Goal: Task Accomplishment & Management: Use online tool/utility

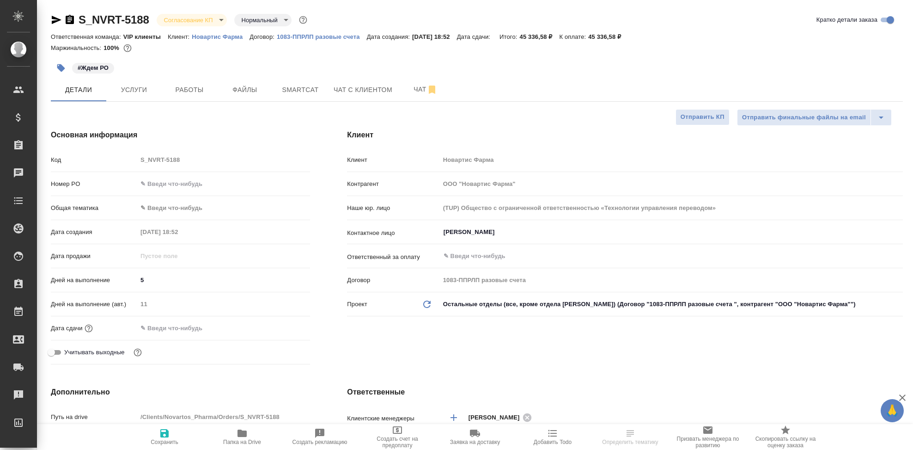
select select "RU"
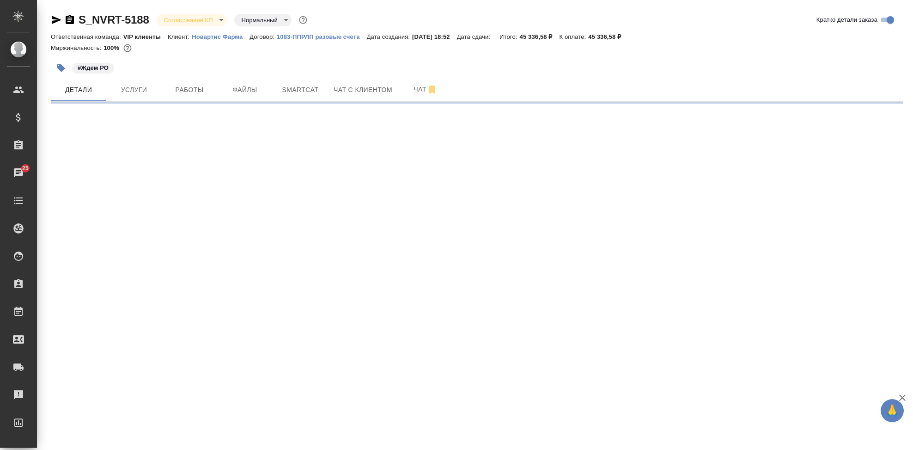
select select "RU"
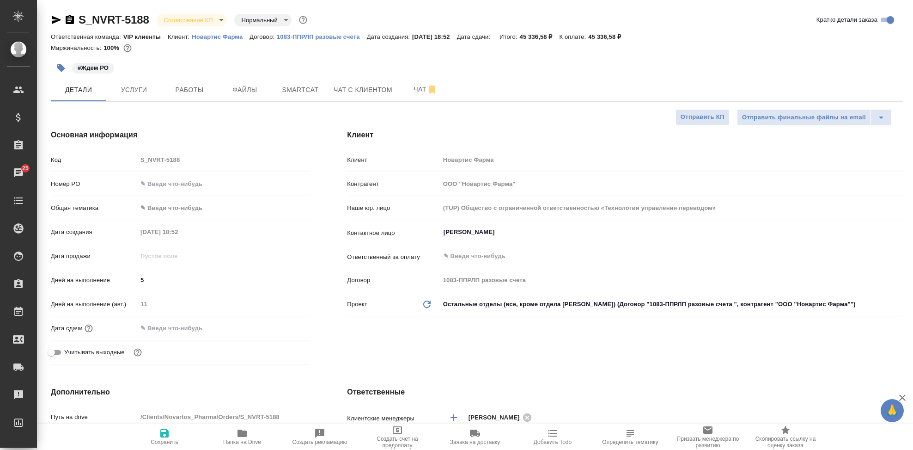
type textarea "x"
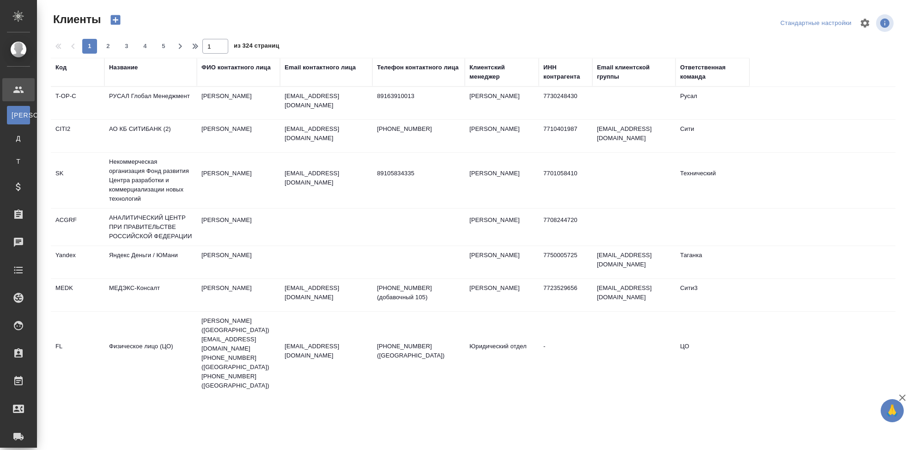
select select "RU"
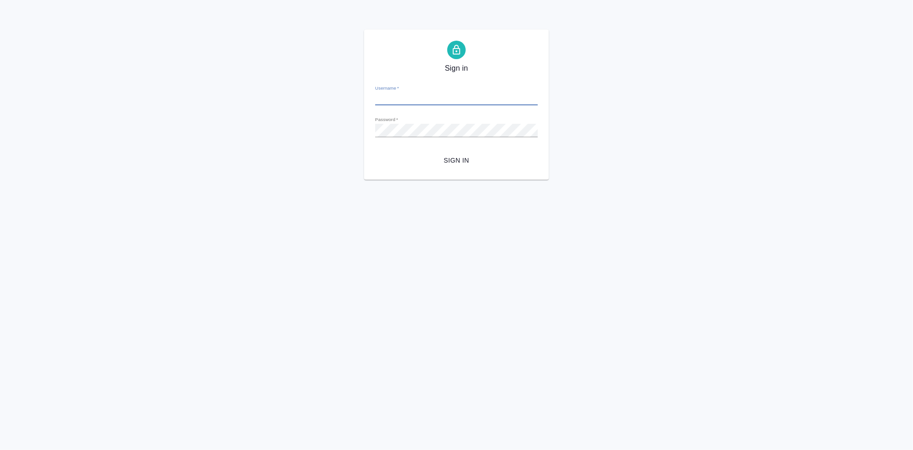
type input "a.kabargina@awatera.com"
click at [442, 162] on span "Sign in" at bounding box center [457, 161] width 148 height 12
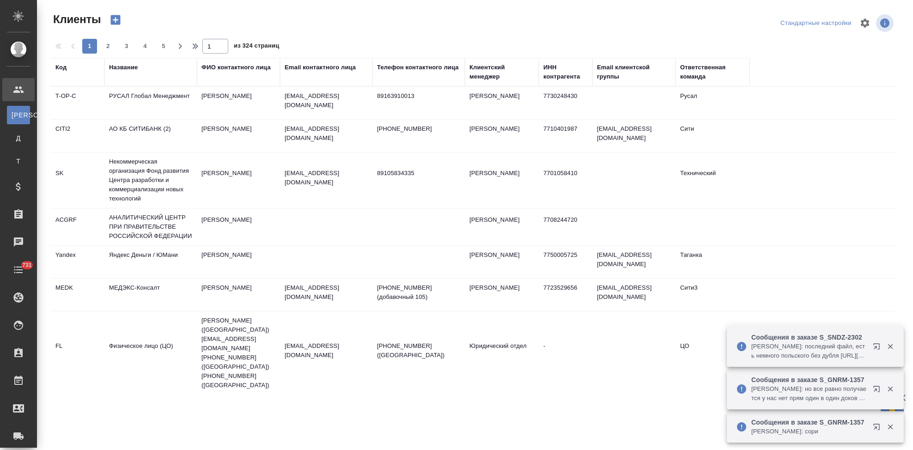
select select "RU"
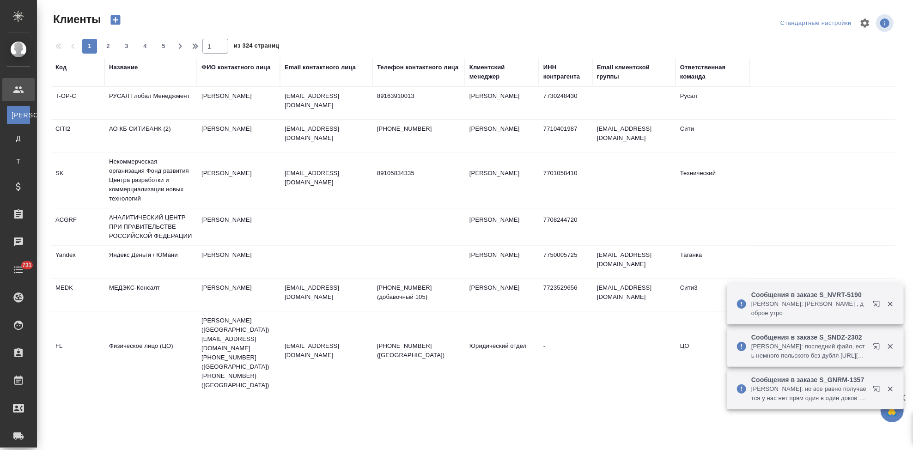
click at [55, 66] on th "Код" at bounding box center [78, 72] width 54 height 29
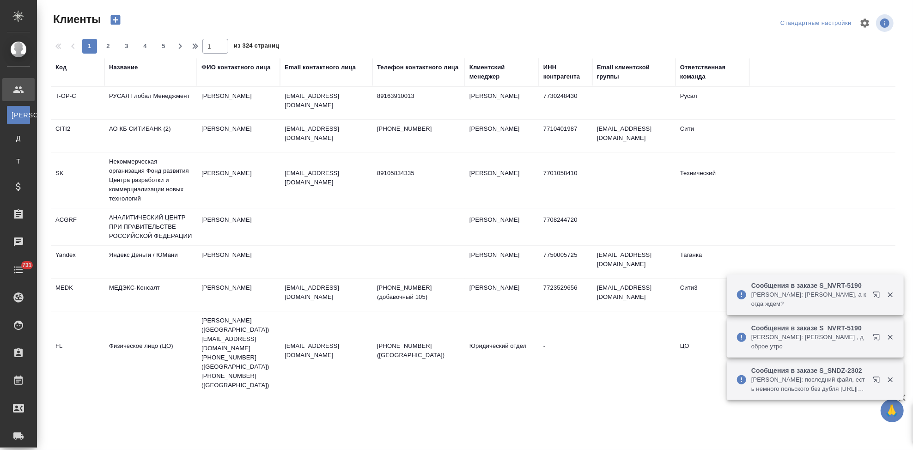
click at [64, 69] on div "Код" at bounding box center [60, 67] width 11 height 9
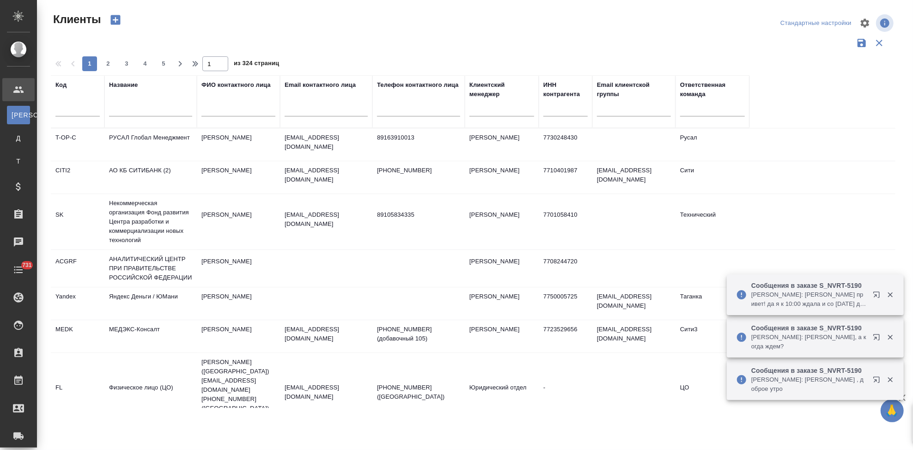
click at [65, 114] on input "text" at bounding box center [77, 111] width 44 height 12
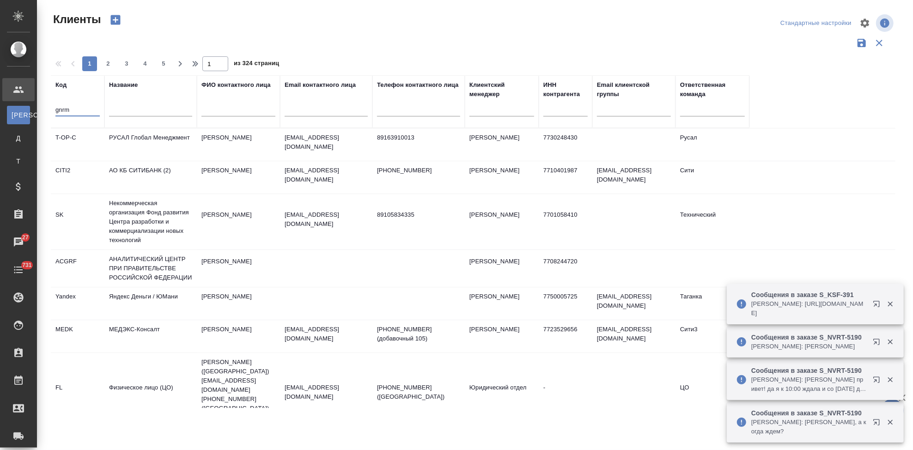
type input "gnrm"
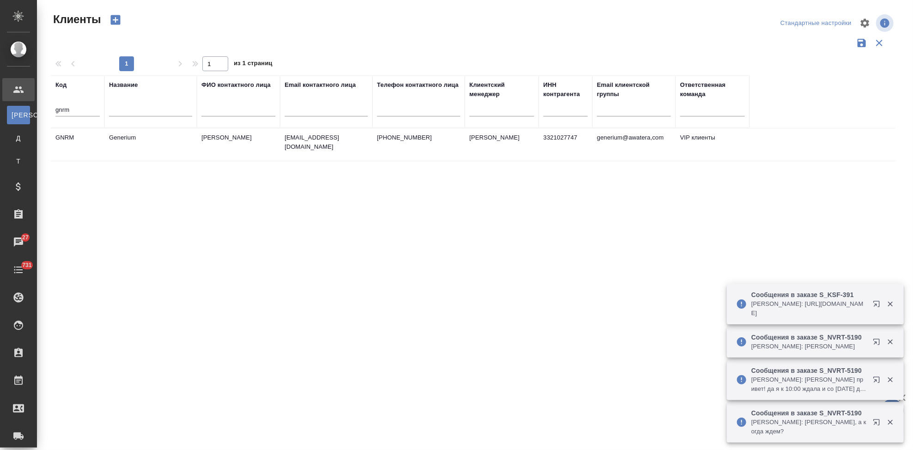
click at [204, 139] on td "Астахова Екатерина" at bounding box center [238, 145] width 83 height 32
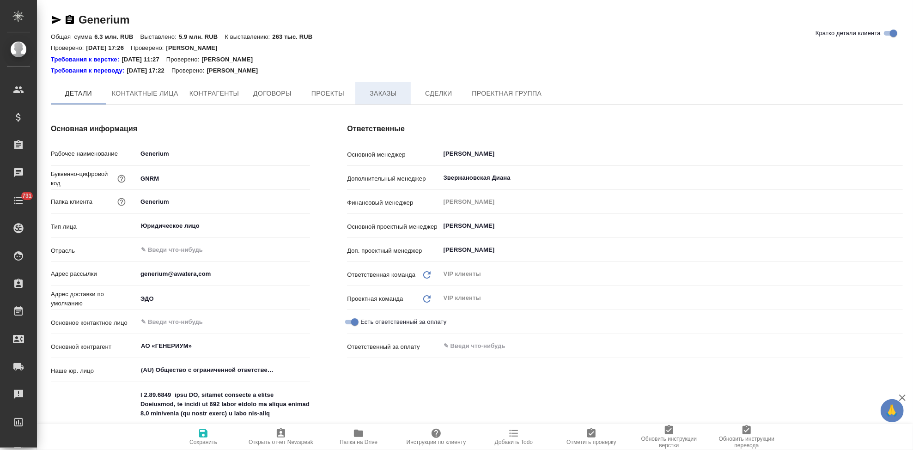
type textarea "x"
click at [368, 94] on span "Заказы" at bounding box center [383, 94] width 44 height 12
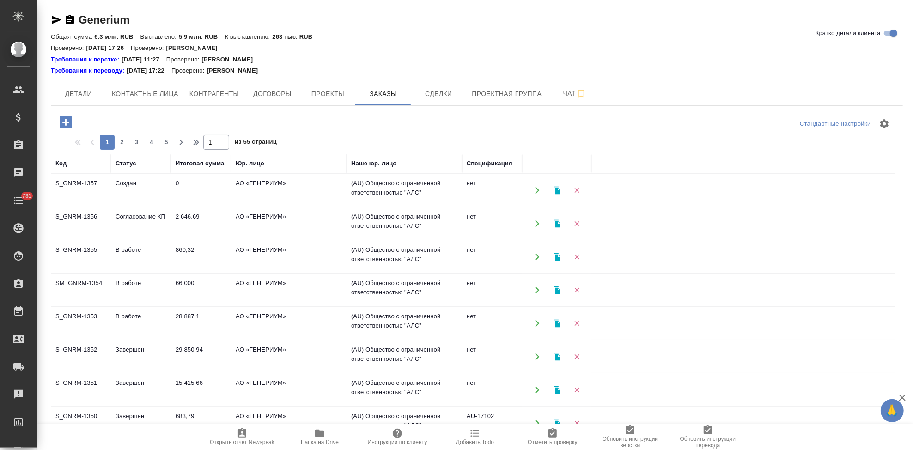
click at [141, 222] on td "Согласование КП" at bounding box center [141, 224] width 60 height 32
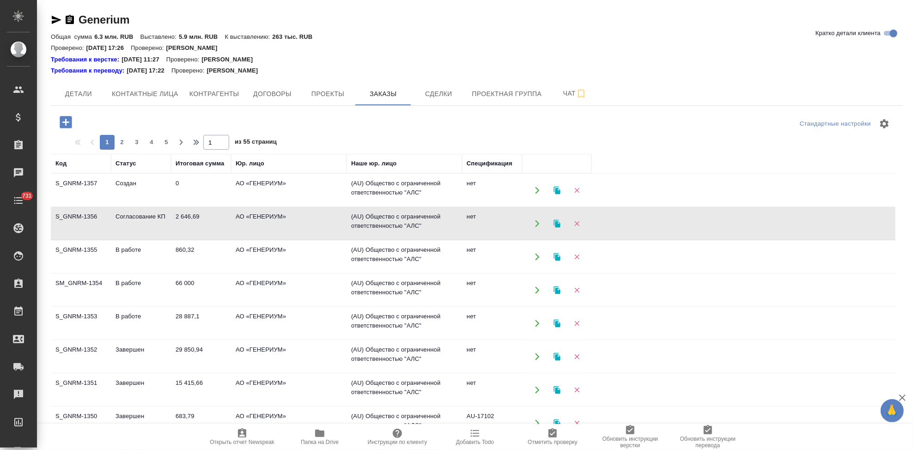
click at [141, 222] on td "Согласование КП" at bounding box center [141, 224] width 60 height 32
click at [109, 194] on td "S_GNRM-1357" at bounding box center [81, 190] width 60 height 32
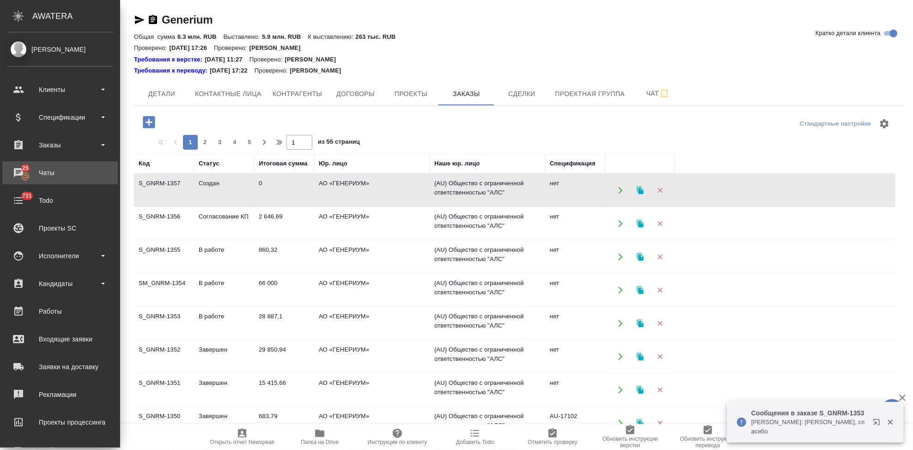
click at [22, 171] on div "Чаты" at bounding box center [60, 173] width 106 height 14
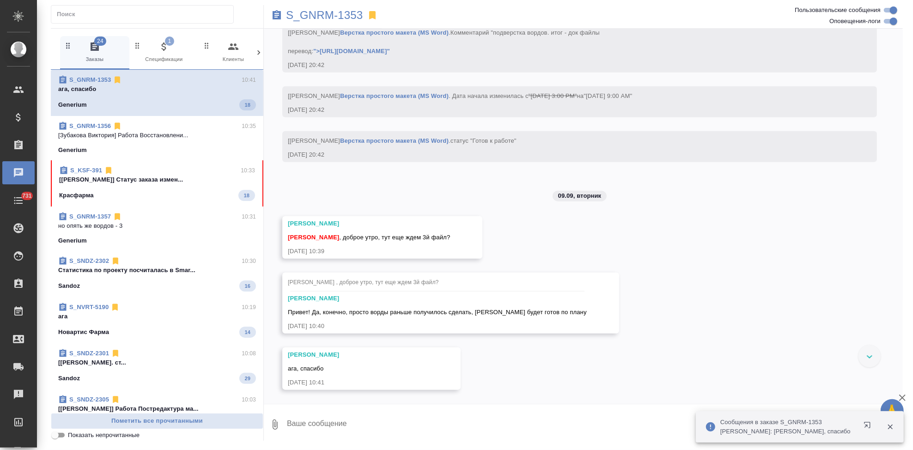
click at [167, 197] on div "Красфарма 18" at bounding box center [157, 195] width 196 height 11
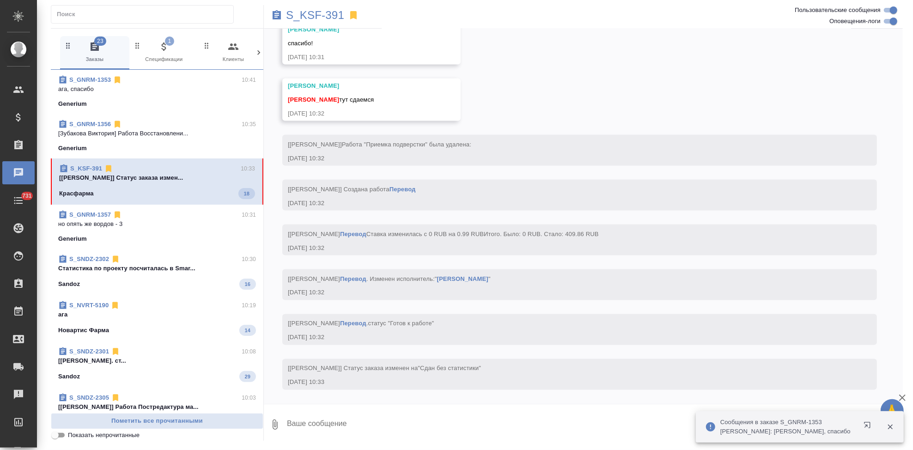
scroll to position [3928, 0]
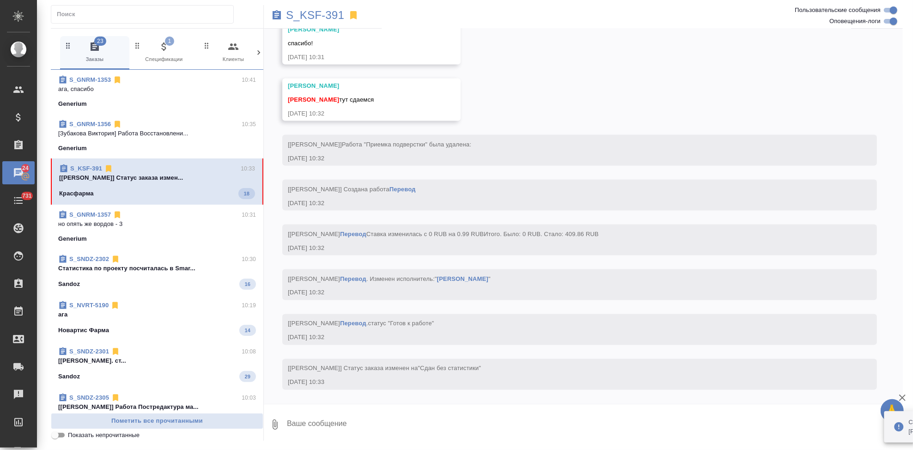
click at [351, 423] on textarea at bounding box center [594, 424] width 617 height 31
type textarea "спасибо"
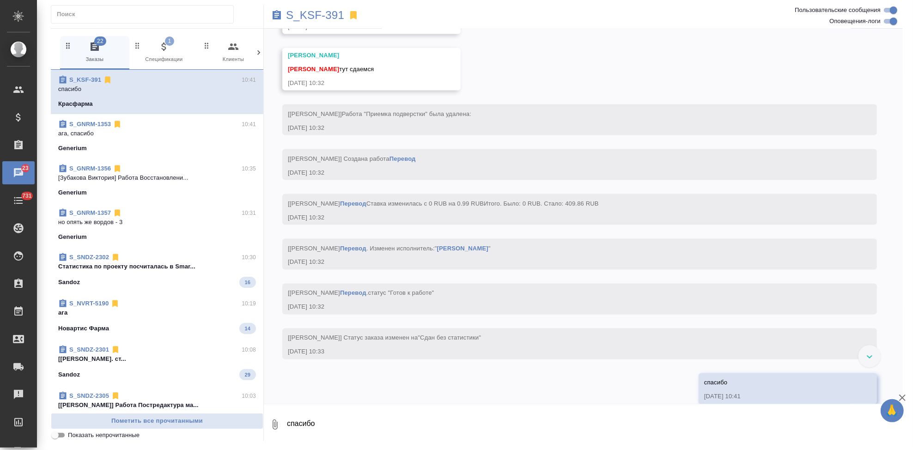
scroll to position [3768, 0]
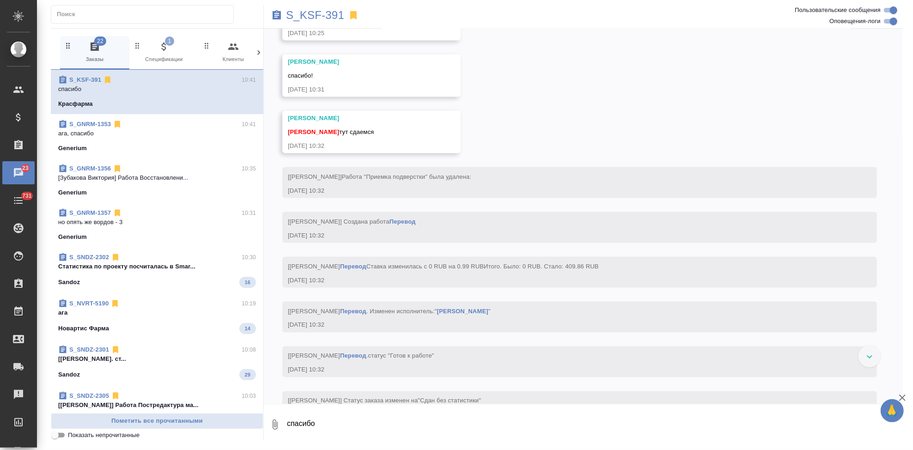
click at [355, 23] on link "https://drive.awatera.com/apps/files/files/10316206?dir=/Shares/%D0%9A%D1%80%D0…" at bounding box center [321, 19] width 67 height 7
click at [312, 14] on p "S_KSF-391" at bounding box center [315, 15] width 58 height 9
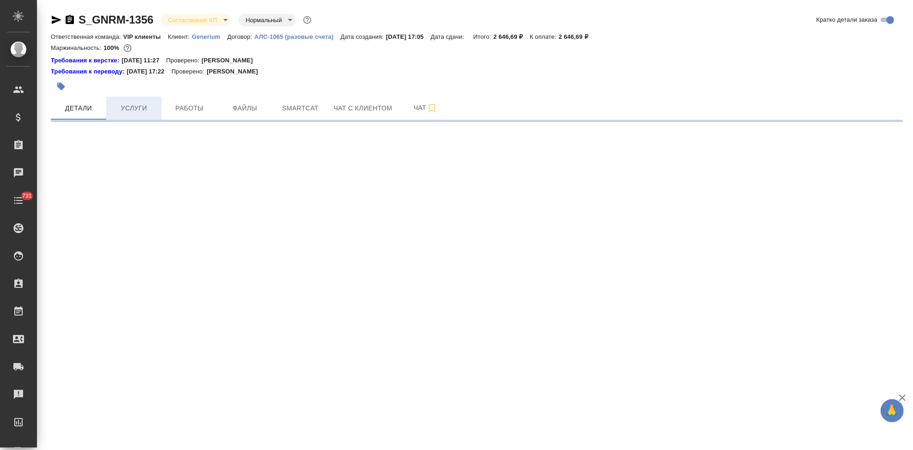
select select "RU"
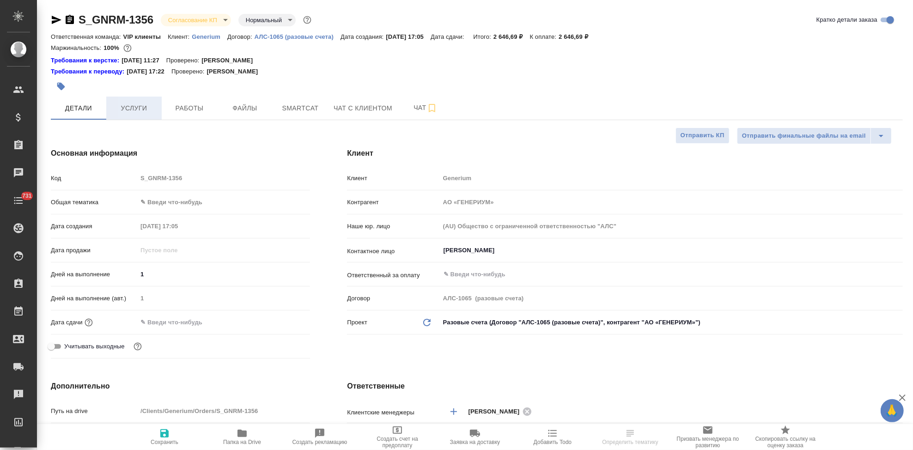
type textarea "x"
click at [127, 108] on span "Услуги" at bounding box center [134, 109] width 44 height 12
type textarea "x"
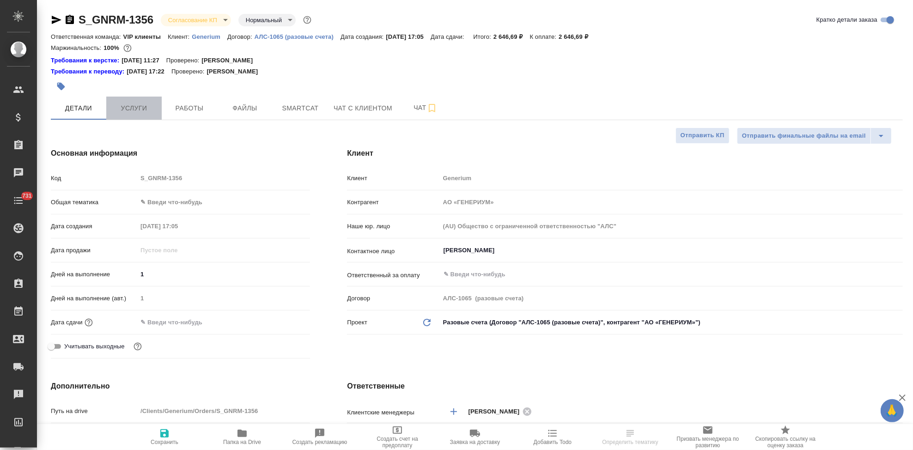
type textarea "x"
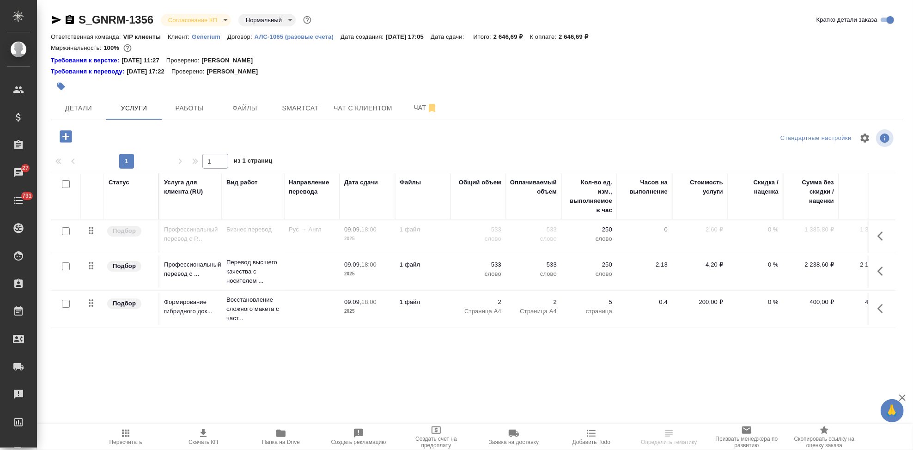
click at [65, 233] on input "checkbox" at bounding box center [66, 231] width 8 height 8
checkbox input "true"
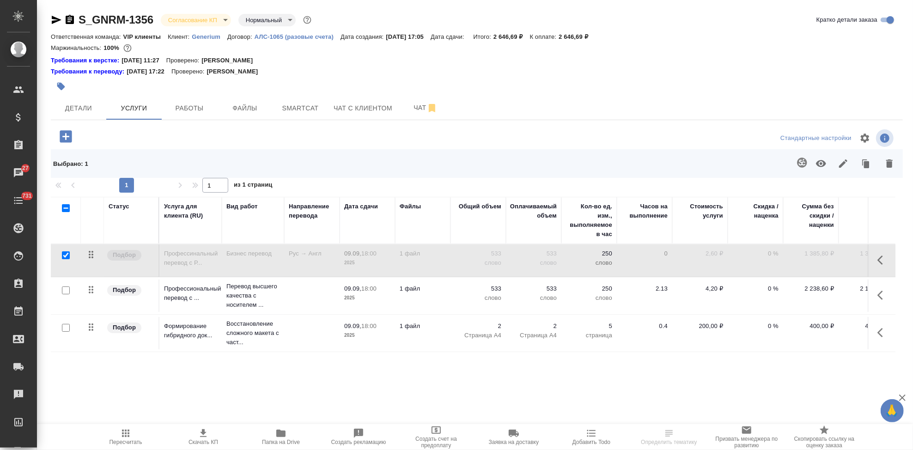
click at [889, 165] on icon "button" at bounding box center [890, 163] width 6 height 8
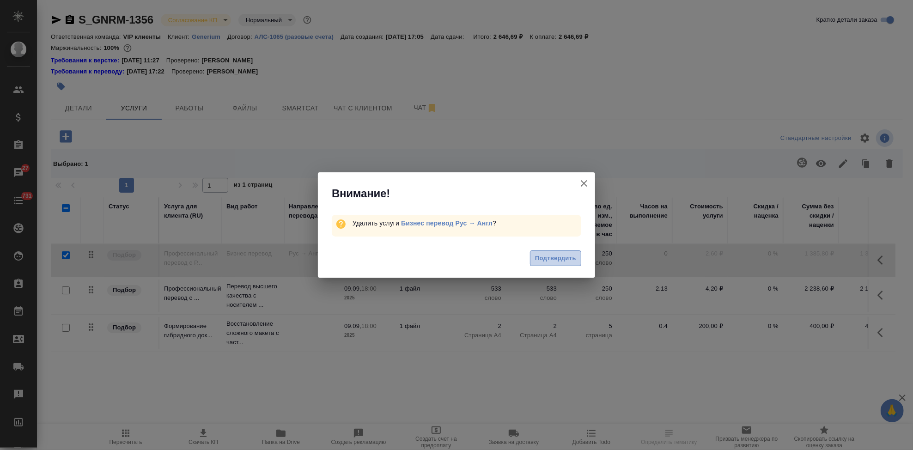
click at [573, 259] on span "Подтвердить" at bounding box center [555, 258] width 41 height 11
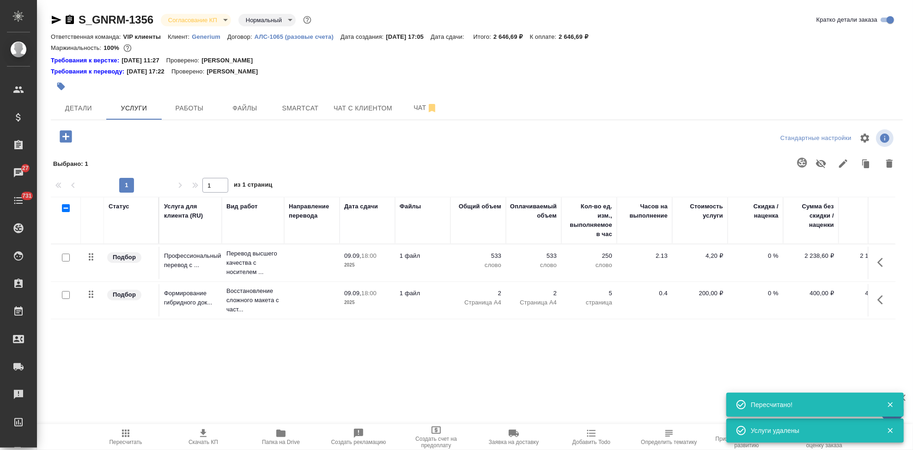
click at [128, 439] on span "Пересчитать" at bounding box center [126, 442] width 33 height 6
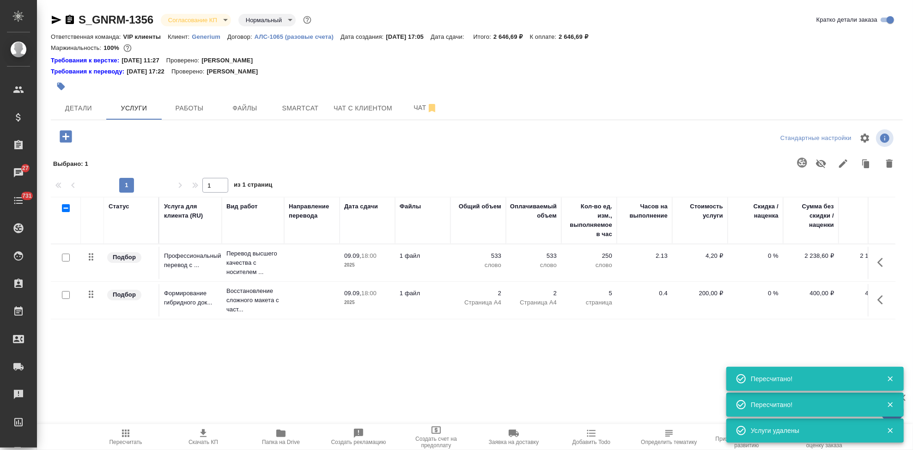
click at [222, 18] on body "🙏 .cls-1 fill:#fff; AWATERA Kabargina Anna Клиенты Спецификации Заказы 27 Чаты …" at bounding box center [456, 225] width 913 height 450
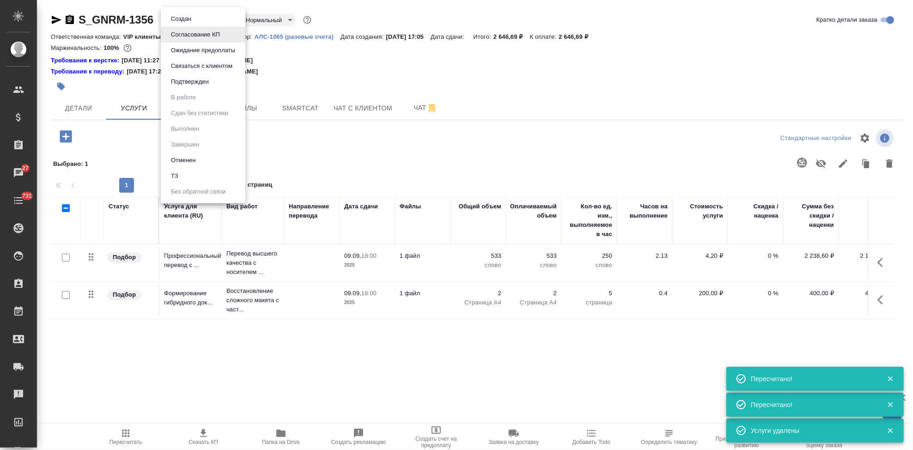
click at [218, 80] on li "Подтвержден" at bounding box center [203, 82] width 85 height 16
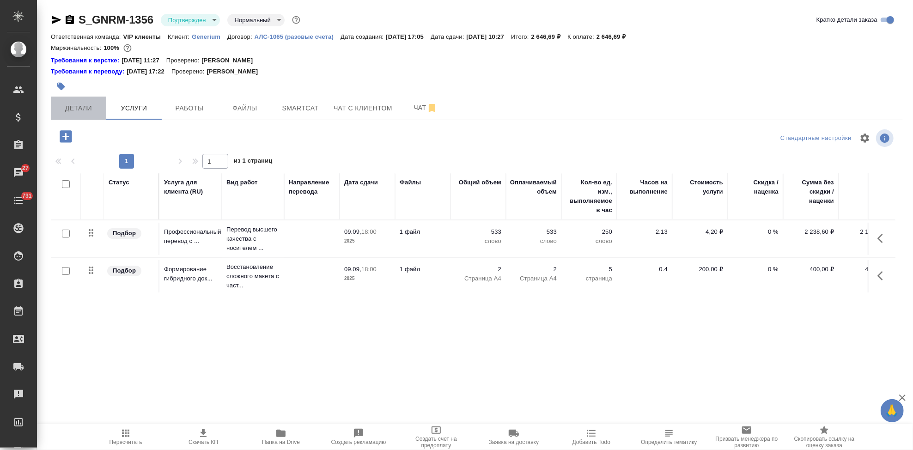
click at [87, 108] on span "Детали" at bounding box center [78, 109] width 44 height 12
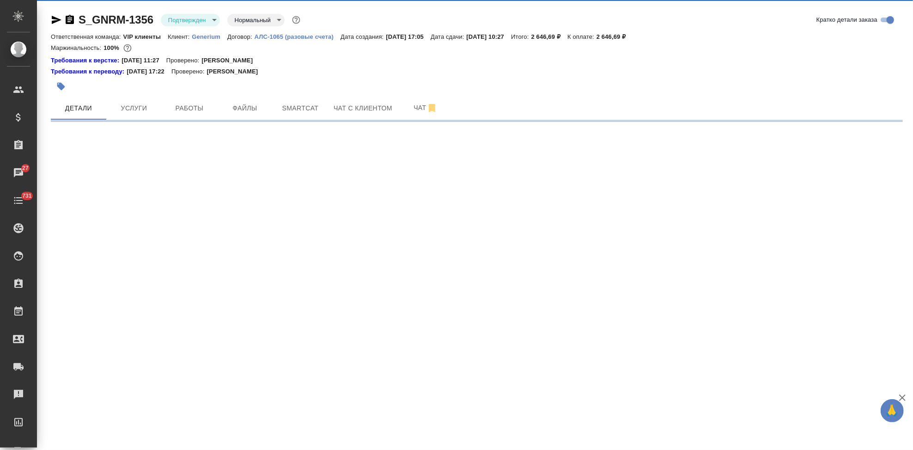
select select "RU"
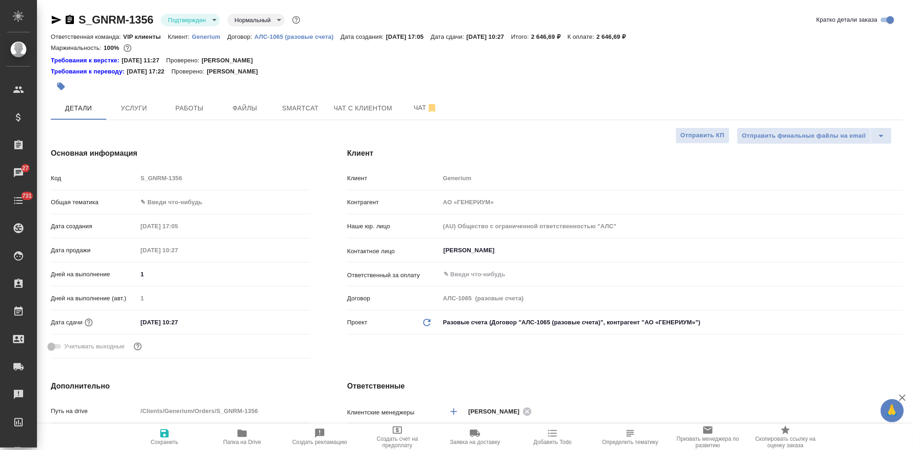
type textarea "x"
click at [192, 320] on input "10.09.2025 10:27" at bounding box center [177, 322] width 81 height 13
click at [278, 323] on icon "button" at bounding box center [283, 321] width 11 height 11
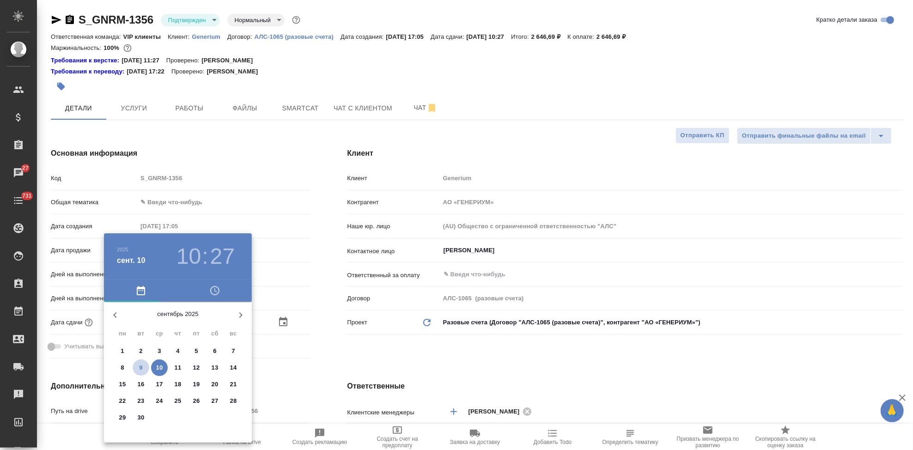
click at [138, 366] on span "9" at bounding box center [141, 367] width 17 height 9
type input "09.09.2025 10:27"
type textarea "x"
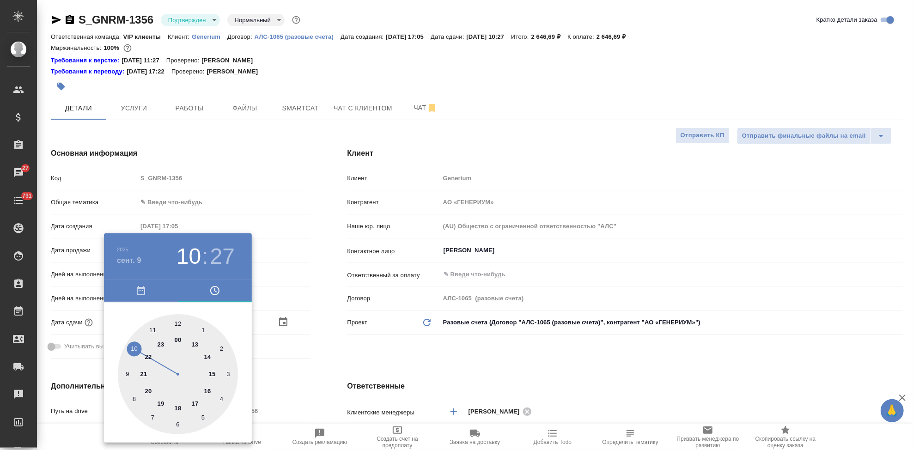
type input "09.09.2025 19:27"
type textarea "x"
type input "09.09.2025 18:27"
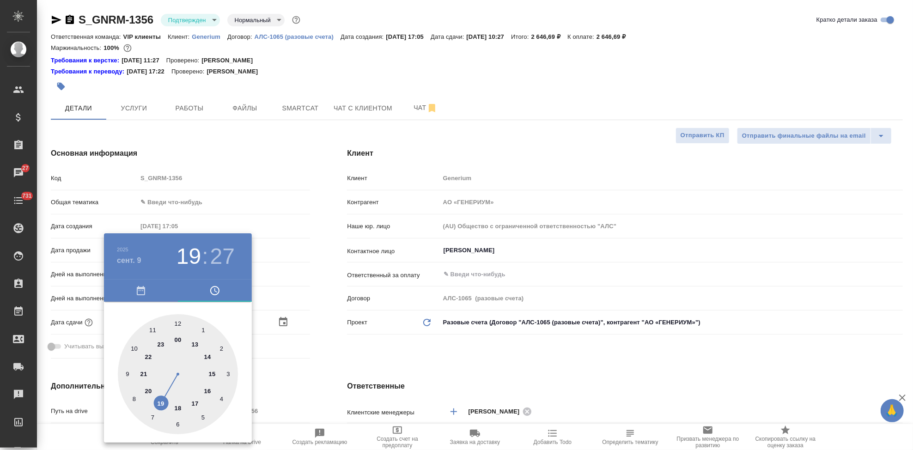
type textarea "x"
drag, startPoint x: 170, startPoint y: 400, endPoint x: 175, endPoint y: 405, distance: 7.5
click at [175, 405] on div at bounding box center [178, 374] width 120 height 120
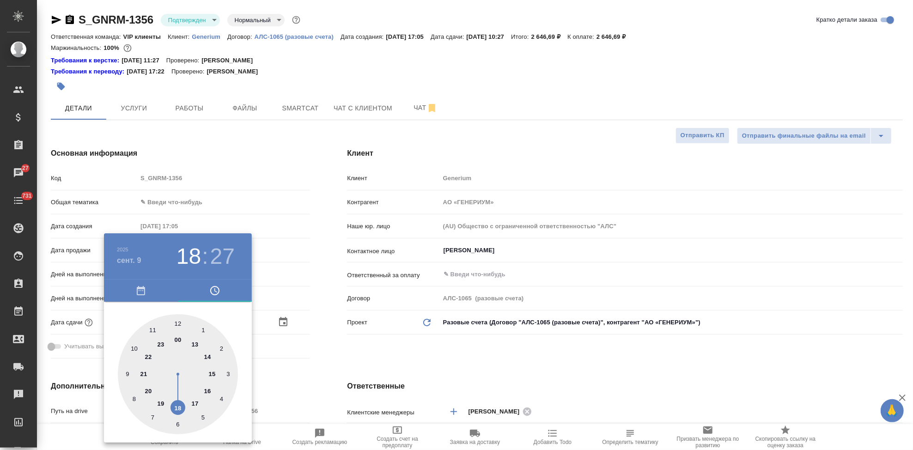
type textarea "x"
type input "09.09.2025 18:01"
type textarea "x"
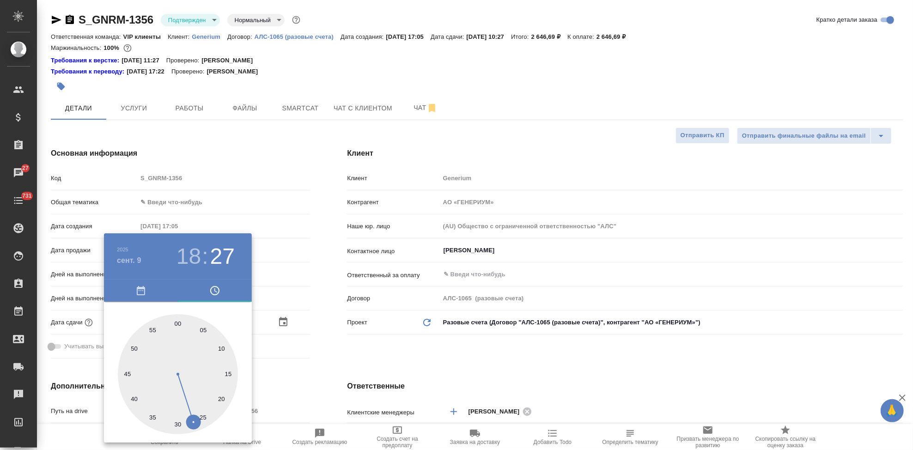
type textarea "x"
type input "09.09.2025 18:00"
type textarea "x"
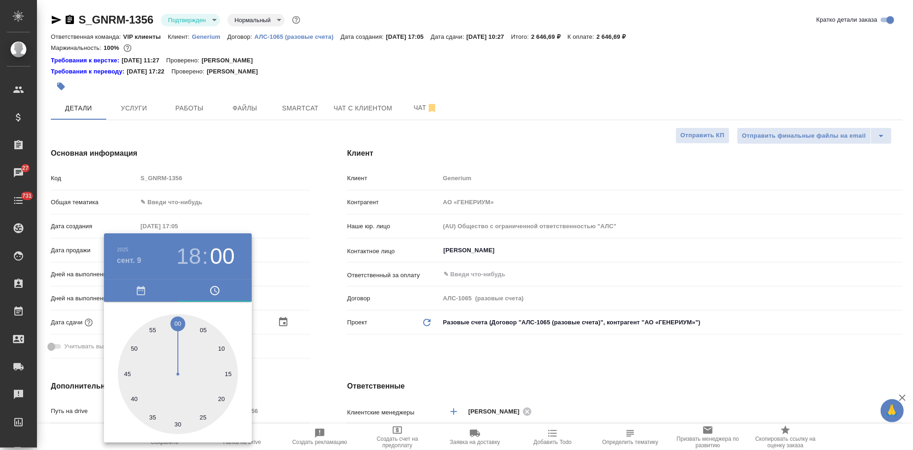
type textarea "x"
drag, startPoint x: 177, startPoint y: 376, endPoint x: 177, endPoint y: 326, distance: 50.4
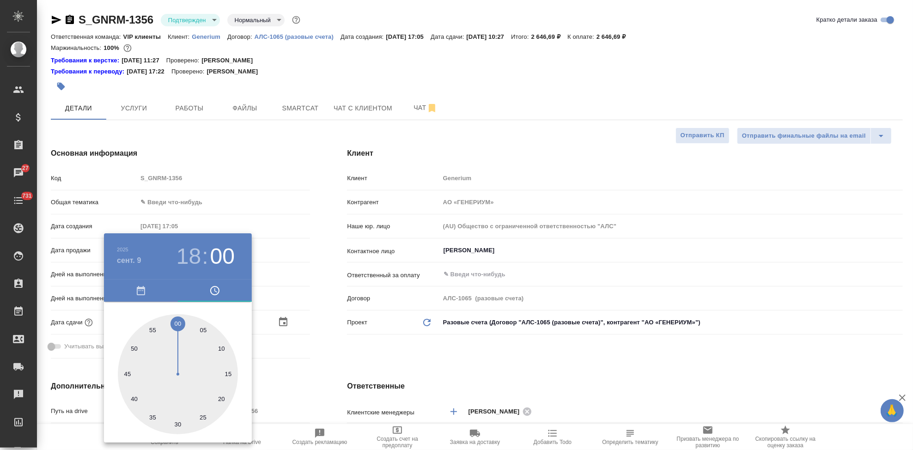
click at [177, 326] on div at bounding box center [178, 374] width 120 height 120
type textarea "x"
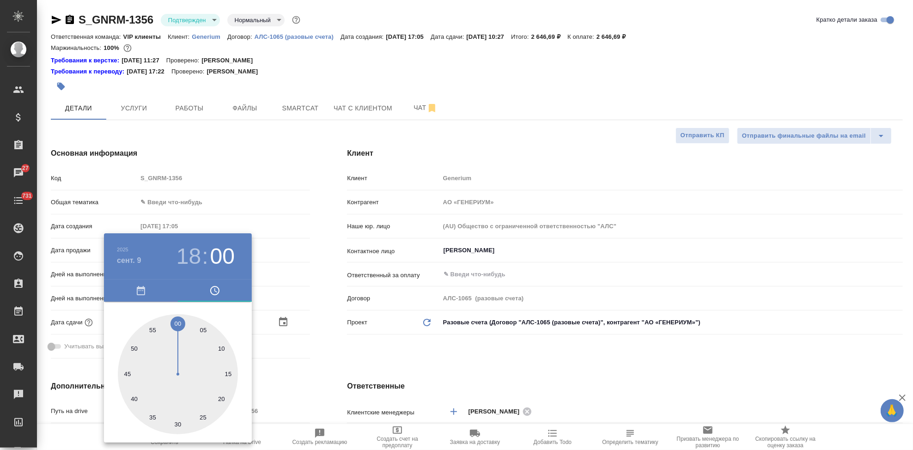
type textarea "x"
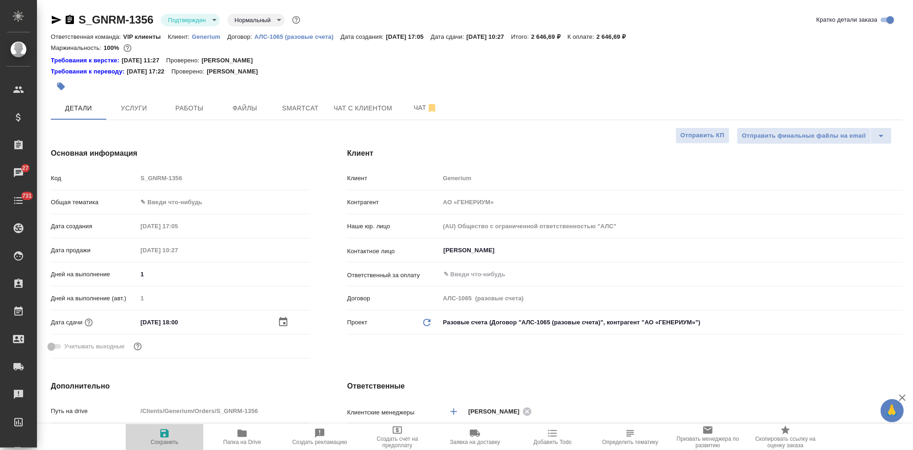
click at [161, 435] on icon "button" at bounding box center [164, 433] width 8 height 8
type textarea "x"
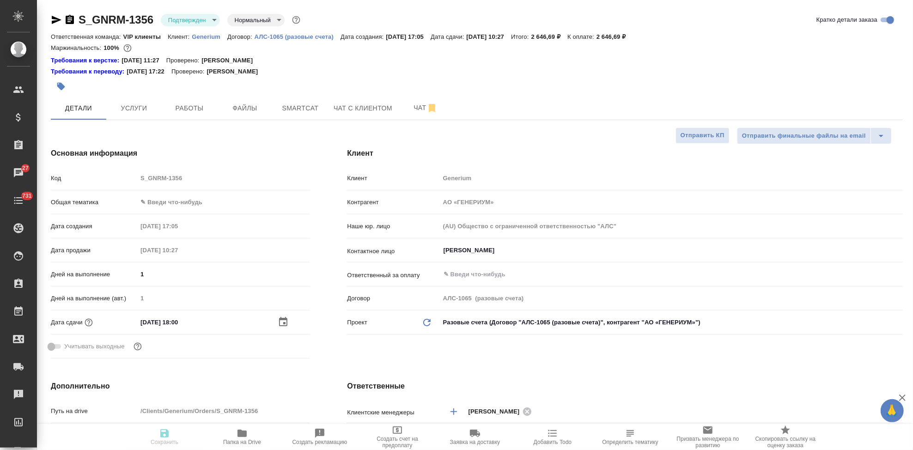
type textarea "x"
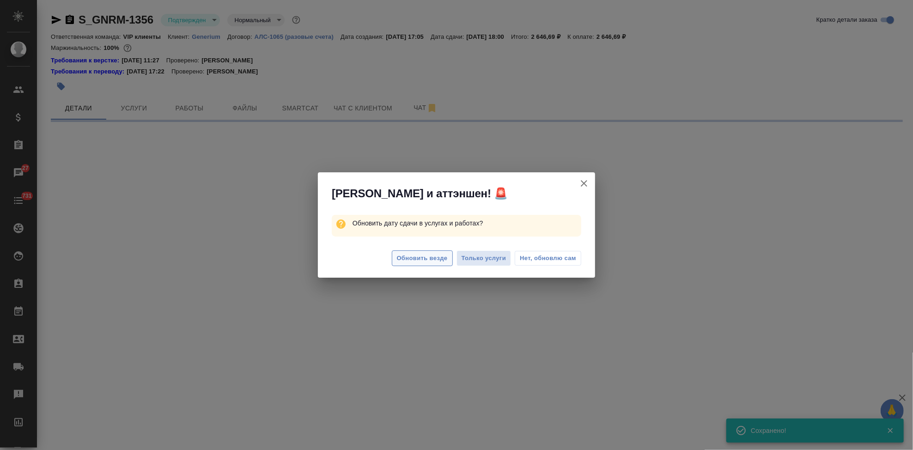
click at [409, 254] on span "Обновить везде" at bounding box center [422, 258] width 51 height 11
select select "RU"
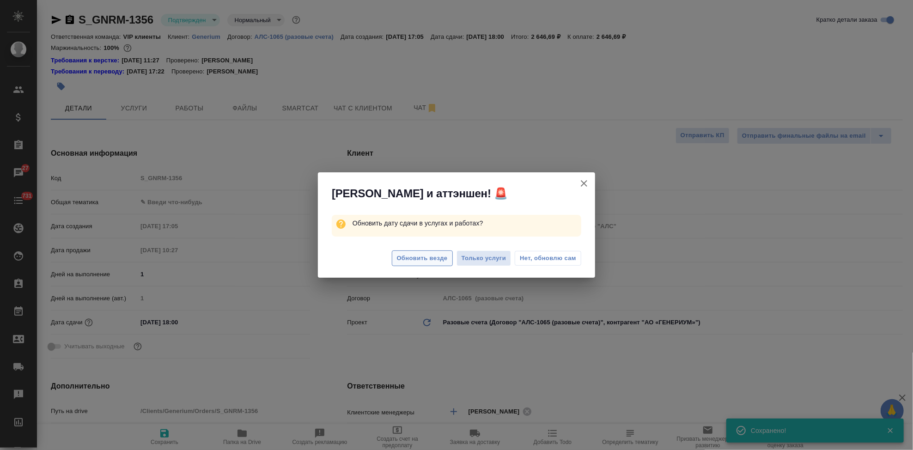
type textarea "x"
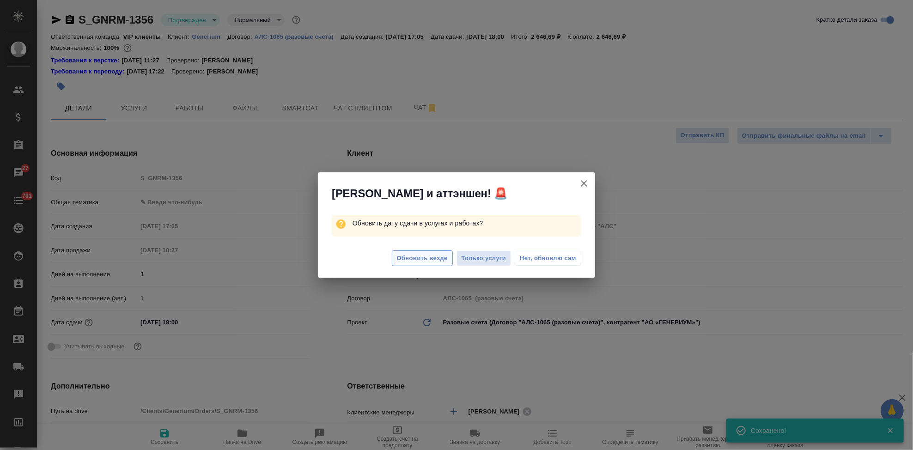
type textarea "x"
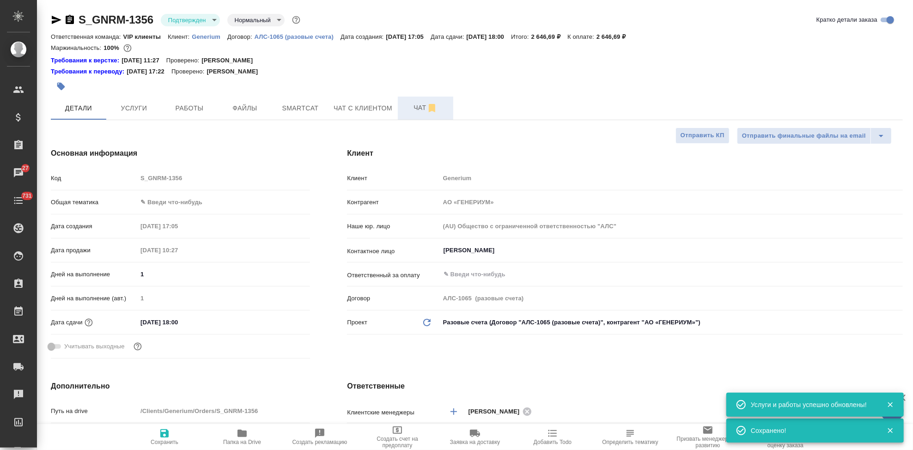
click at [416, 104] on span "Чат" at bounding box center [426, 108] width 44 height 12
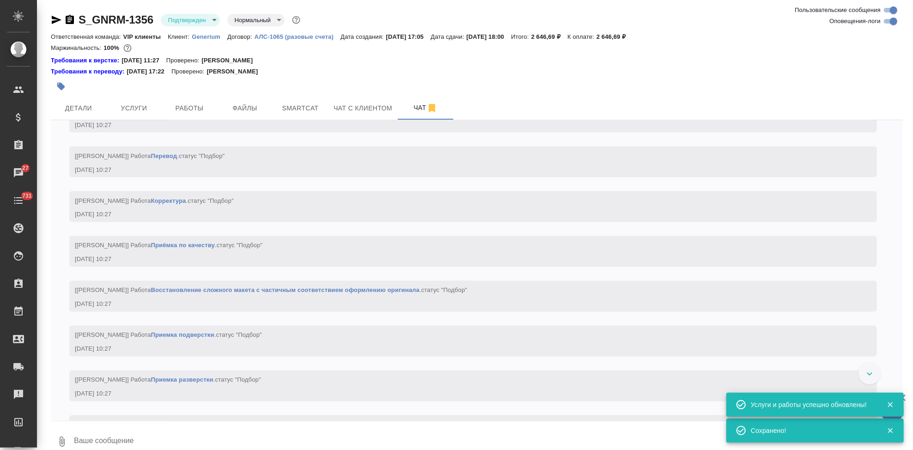
click at [158, 442] on textarea at bounding box center [488, 441] width 830 height 31
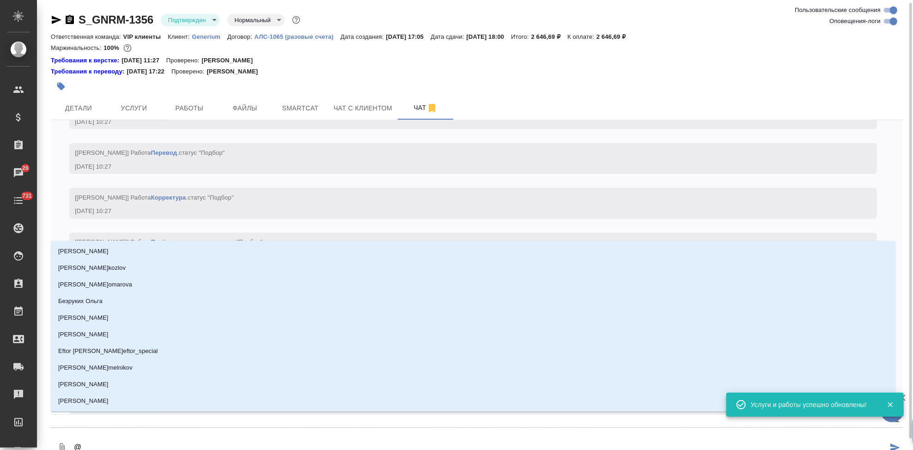
scroll to position [1, 0]
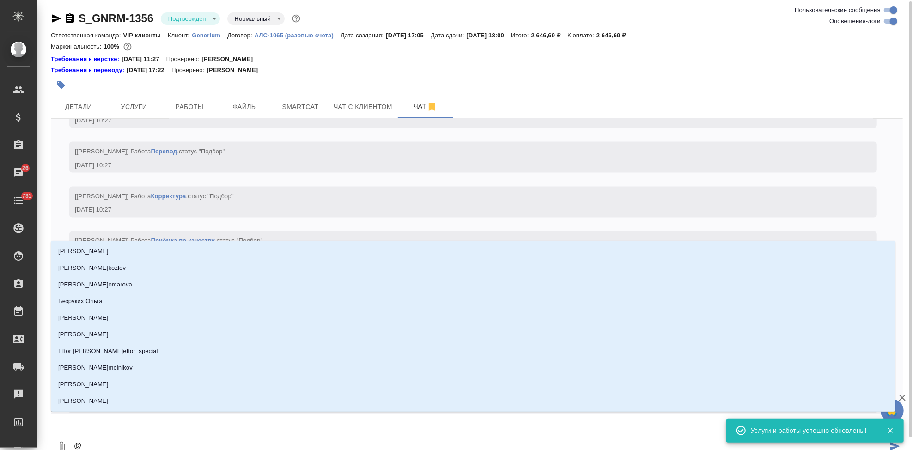
type textarea "@г"
type input "г"
type textarea "@гр"
type input "гр"
type textarea "@гра"
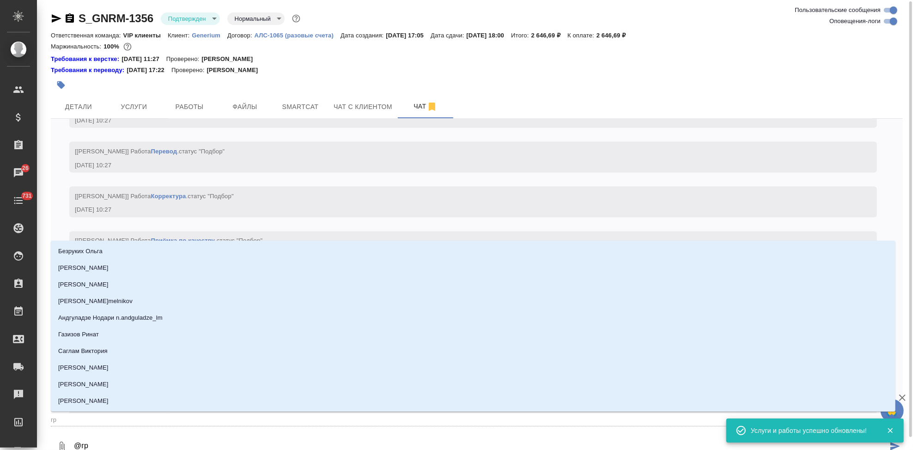
type input "гра"
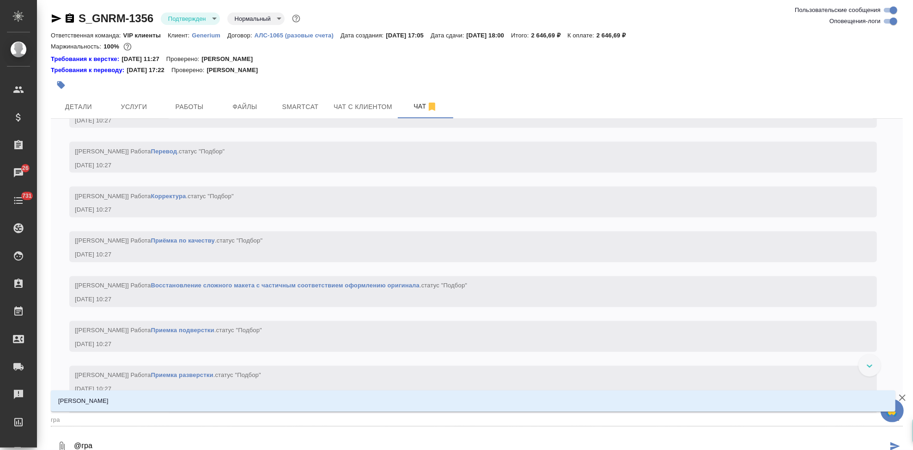
type textarea "@граб"
type input "граб"
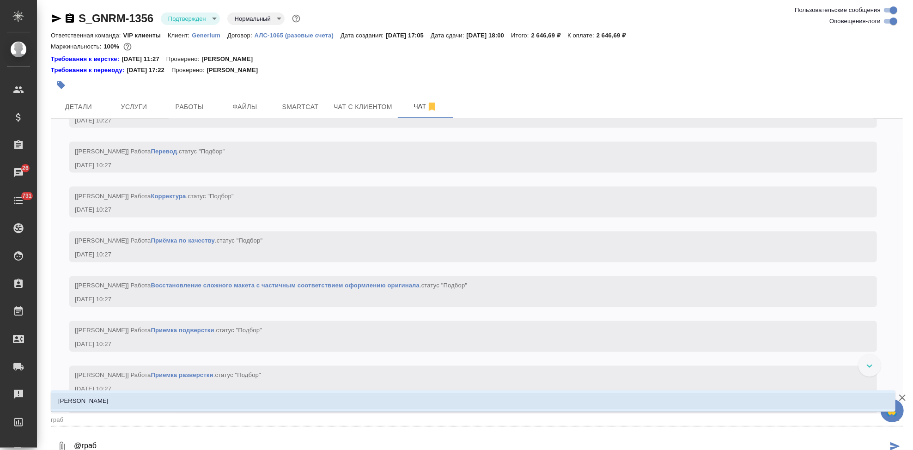
click at [132, 400] on li "[PERSON_NAME]" at bounding box center [473, 401] width 845 height 17
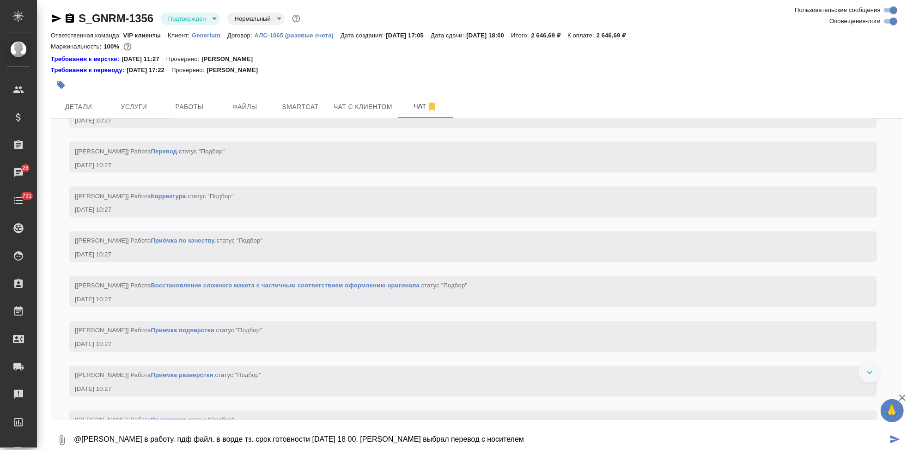
type textarea "@Грабко Мария в работу. пдф файл. в ворде тз. срок готовности сегодня 18 00. кл…"
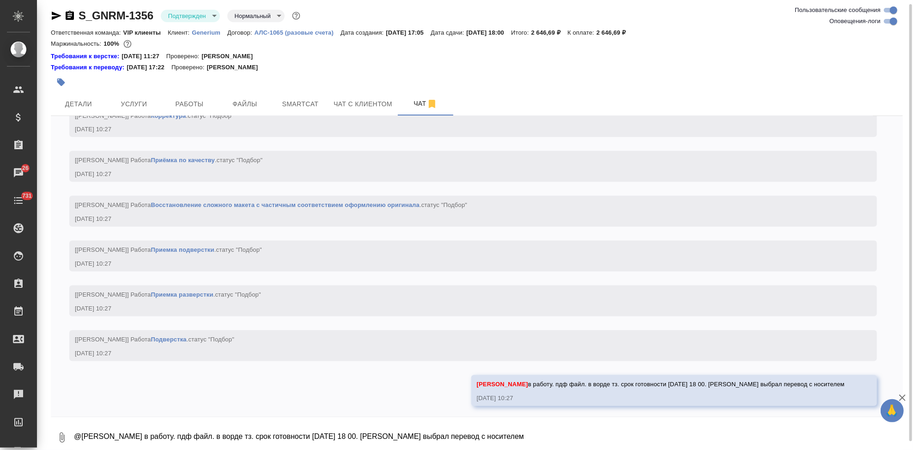
scroll to position [1351, 0]
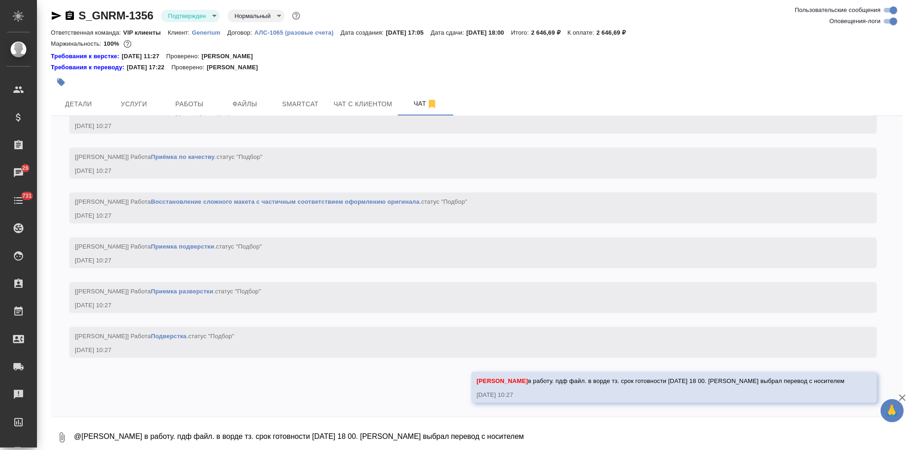
click at [63, 83] on icon "button" at bounding box center [61, 83] width 8 height 8
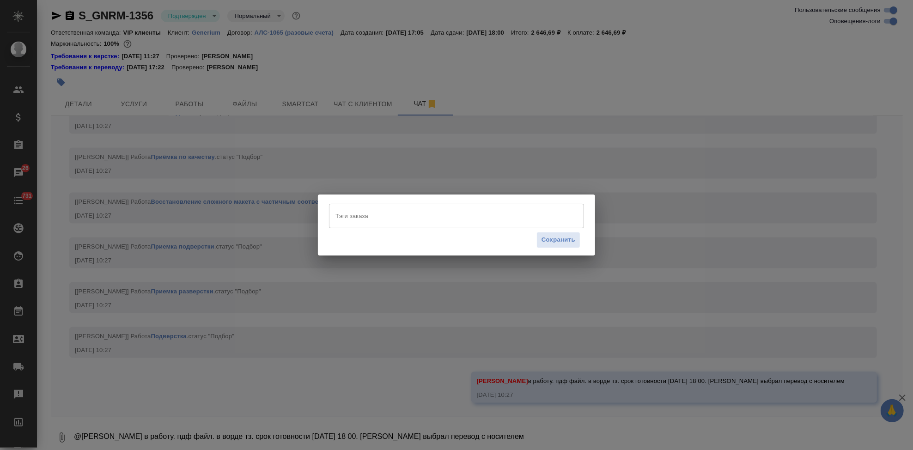
click at [360, 218] on input "Тэги заказа" at bounding box center [447, 216] width 229 height 16
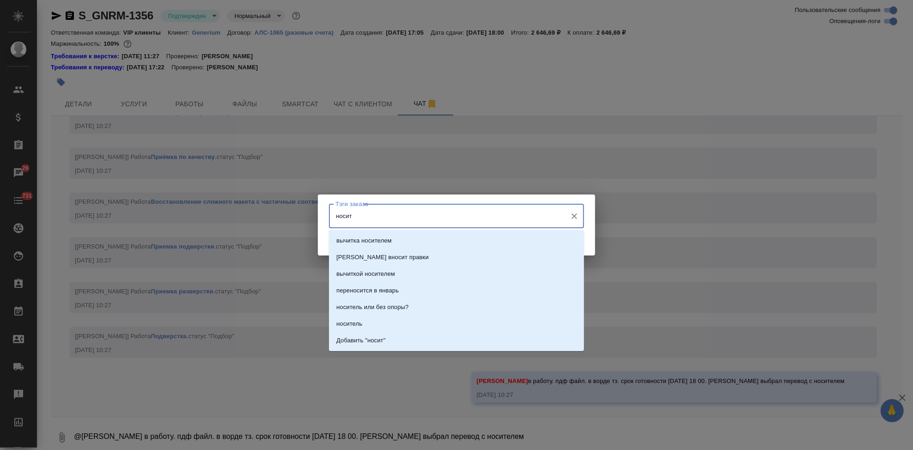
type input "носите"
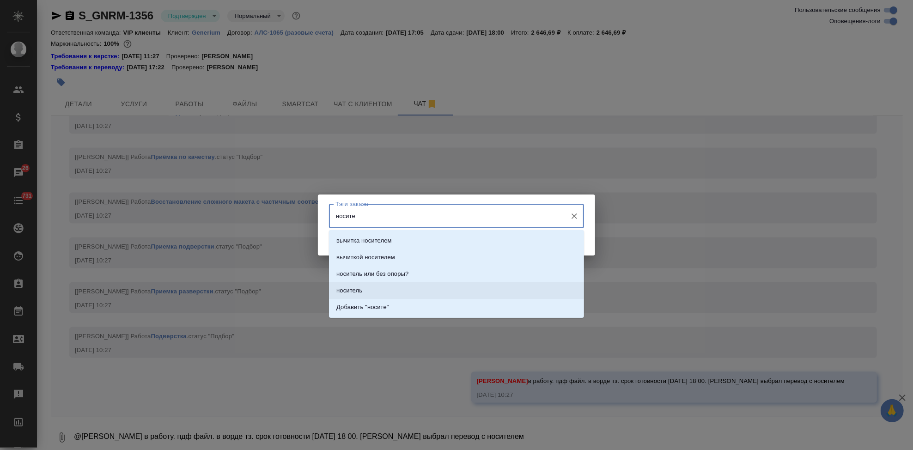
click at [371, 293] on li "носитель" at bounding box center [456, 290] width 255 height 17
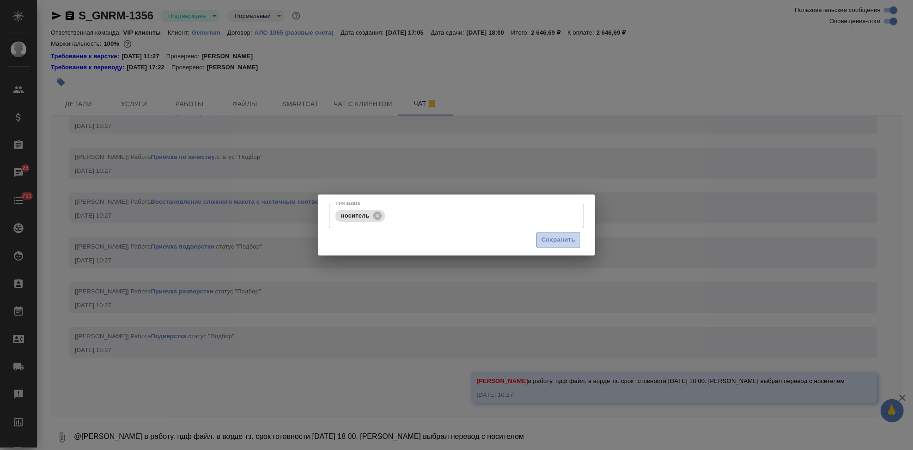
click at [565, 240] on span "Сохранить" at bounding box center [559, 240] width 34 height 11
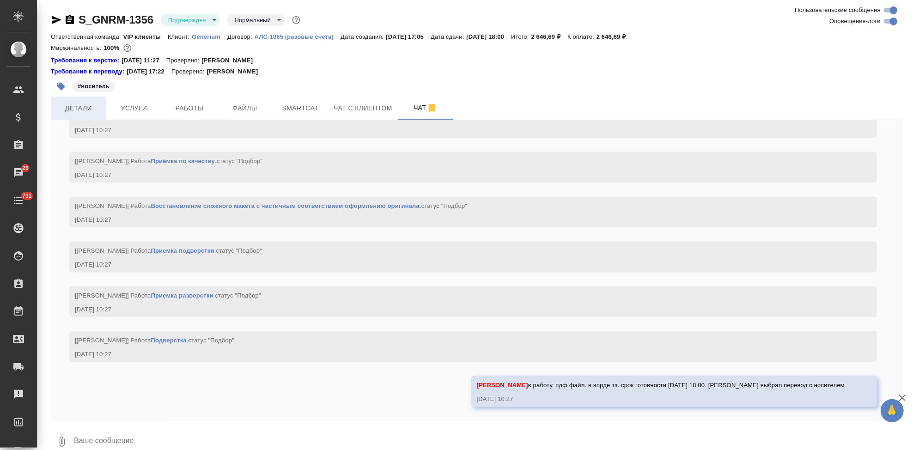
click at [89, 107] on span "Детали" at bounding box center [78, 109] width 44 height 12
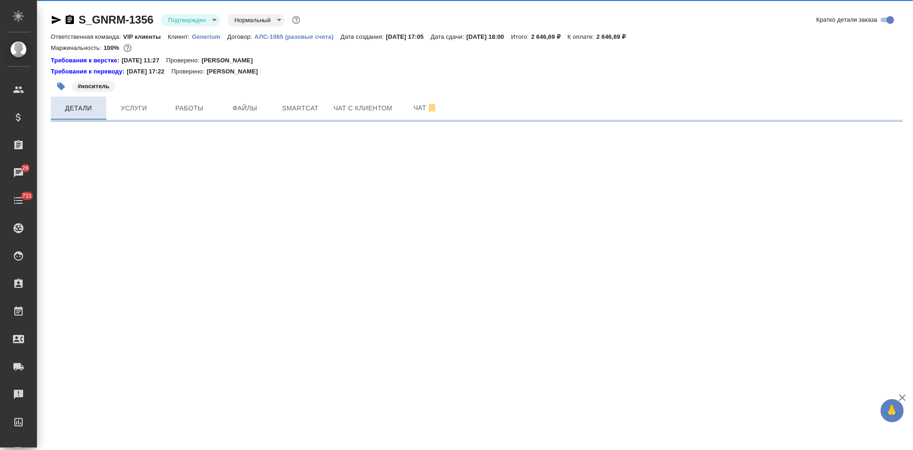
select select "RU"
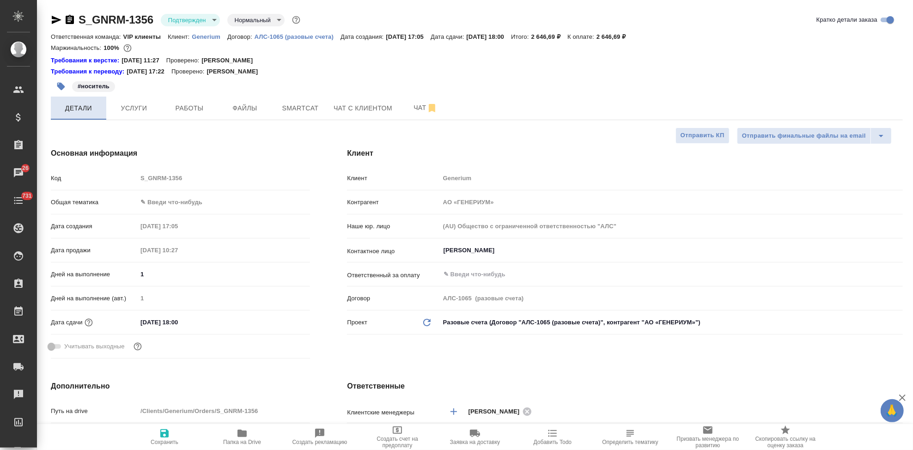
type textarea "x"
click at [410, 113] on span "Чат" at bounding box center [426, 108] width 44 height 12
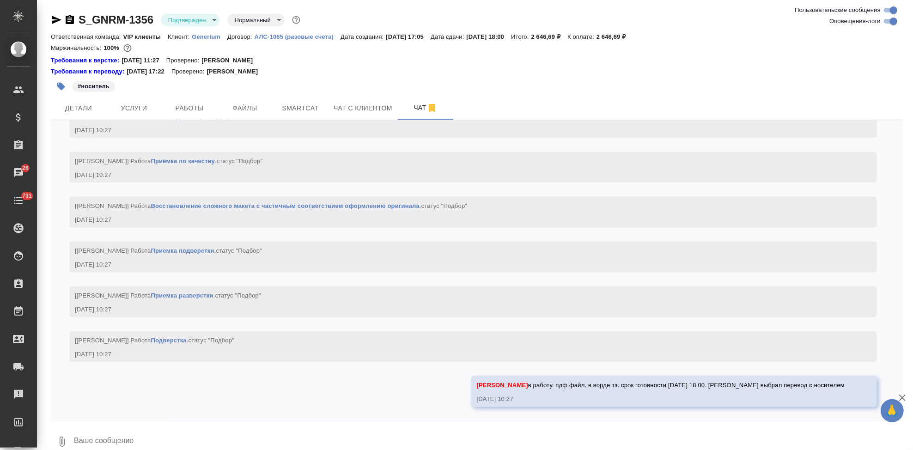
scroll to position [1351, 0]
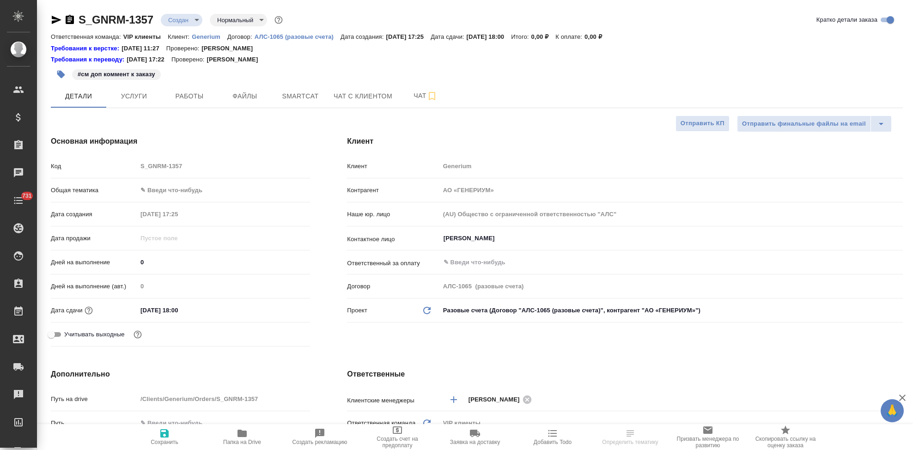
select select "RU"
click at [418, 93] on span "Чат" at bounding box center [426, 96] width 44 height 12
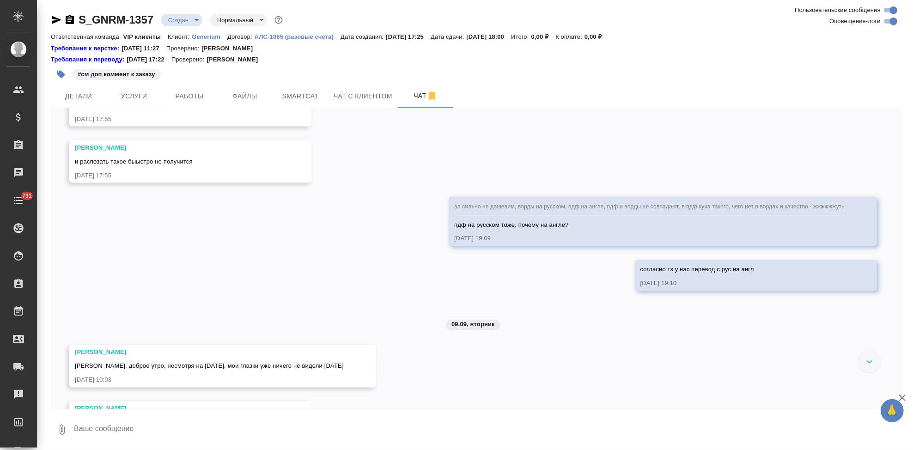
scroll to position [1311, 0]
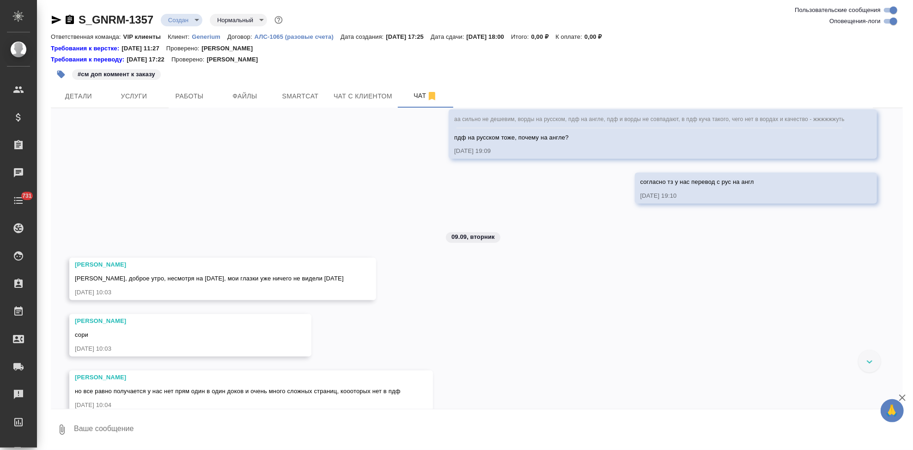
click at [263, 427] on textarea at bounding box center [488, 429] width 830 height 31
paste textarea "верно ли понимаю, что к переводу нужны именно пдф? А ворды нам в помощь?"
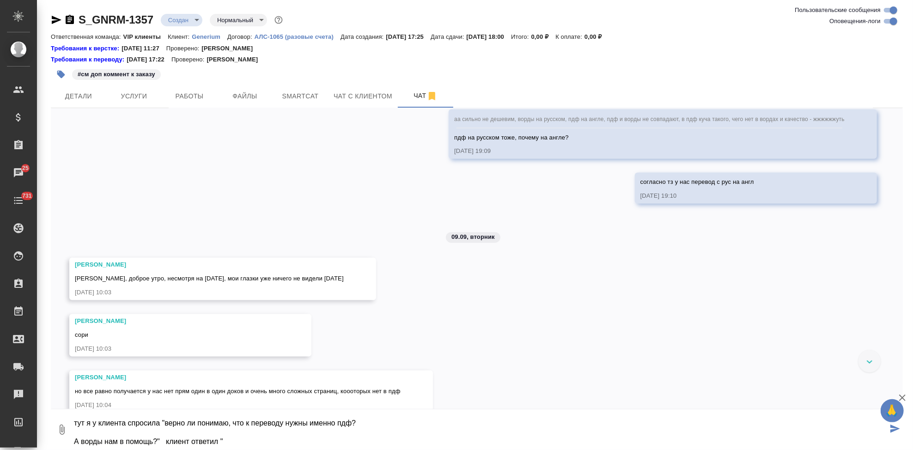
click at [326, 438] on textarea "тут я у клиента спросила "верно ли понимаю, что к переводу нужны именно пдф? А …" at bounding box center [480, 429] width 815 height 31
paste textarea "да. Ворды были предоставлены чтобы не верстать пдф в ворд."
type textarea "тут я у клиента спросила "верно ли понимаю, что к переводу нужны именно пдф? А …"
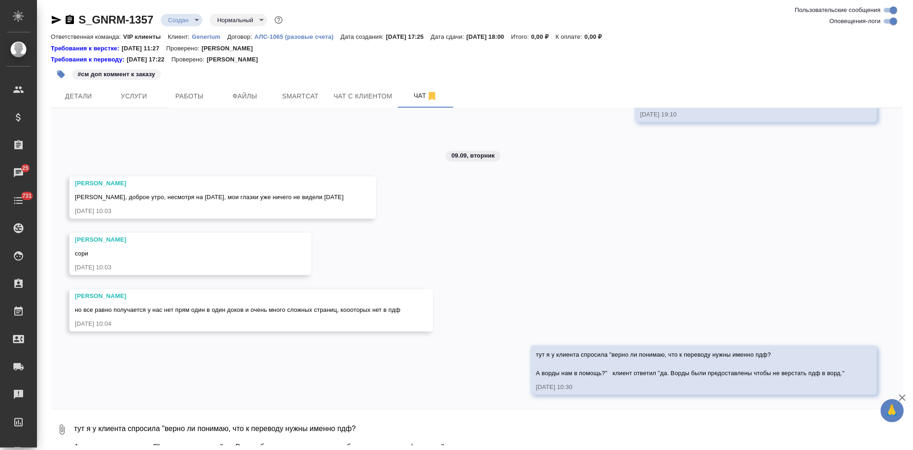
scroll to position [1428, 0]
type textarea """
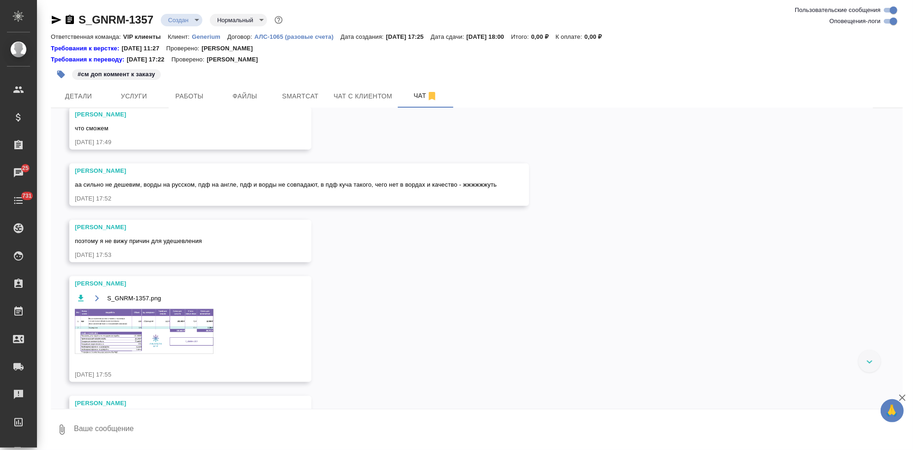
scroll to position [966, 0]
click at [129, 356] on img at bounding box center [144, 333] width 139 height 45
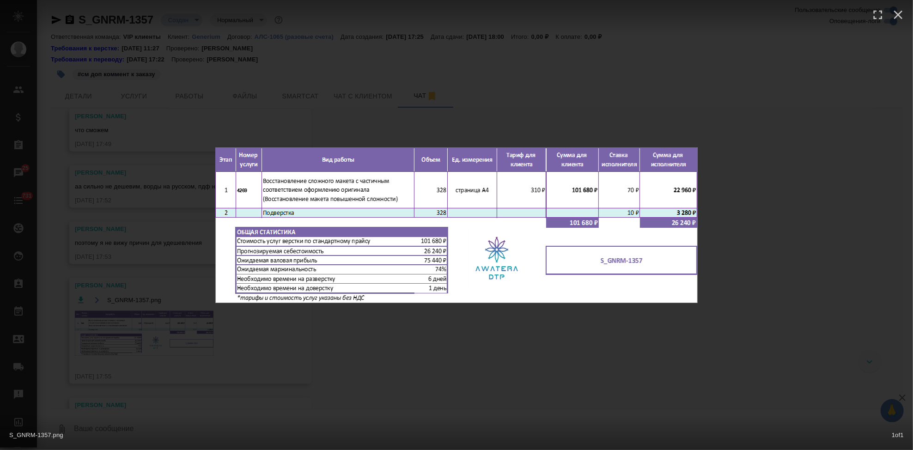
click at [433, 364] on div "S_GNRM-1357.png 1 of 1" at bounding box center [456, 225] width 913 height 450
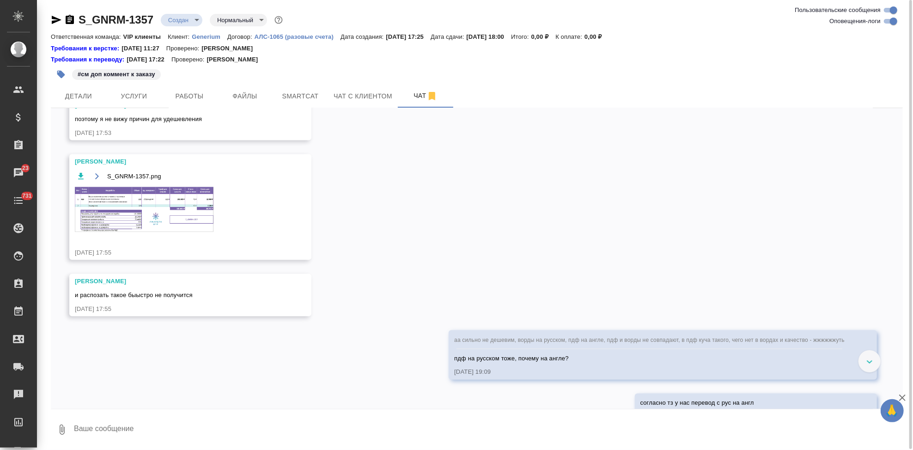
scroll to position [1089, 0]
click at [177, 233] on img at bounding box center [144, 210] width 139 height 45
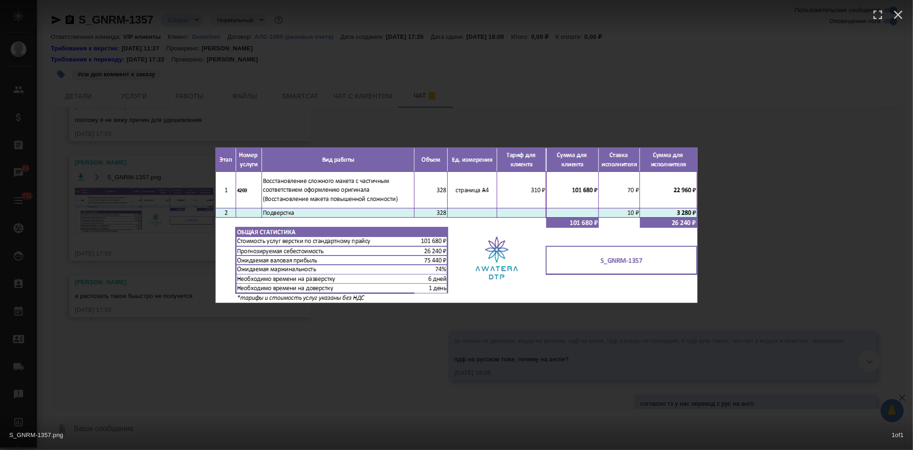
click at [451, 332] on div "S_GNRM-1357.png 1 of 1" at bounding box center [456, 225] width 913 height 450
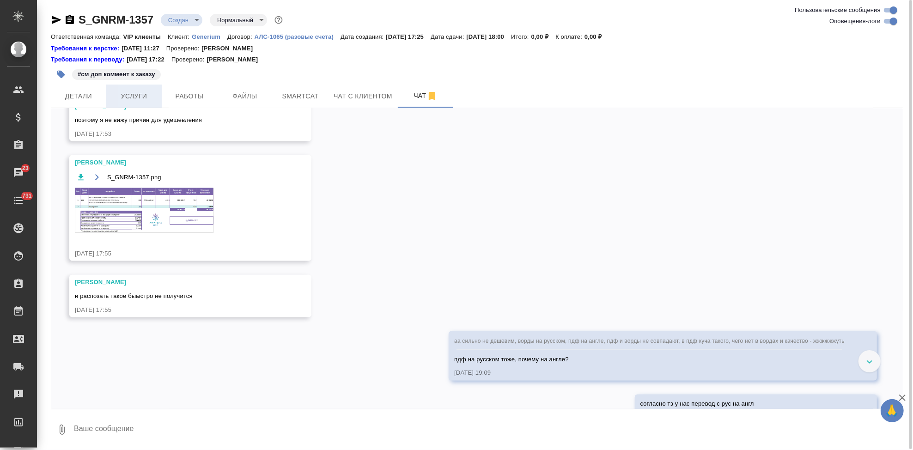
click at [139, 86] on button "Услуги" at bounding box center [133, 96] width 55 height 23
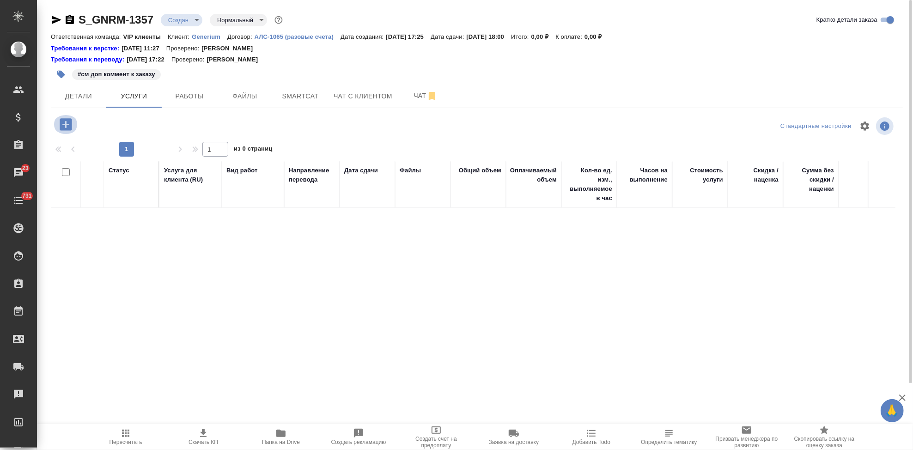
click at [64, 125] on icon "button" at bounding box center [66, 124] width 16 height 16
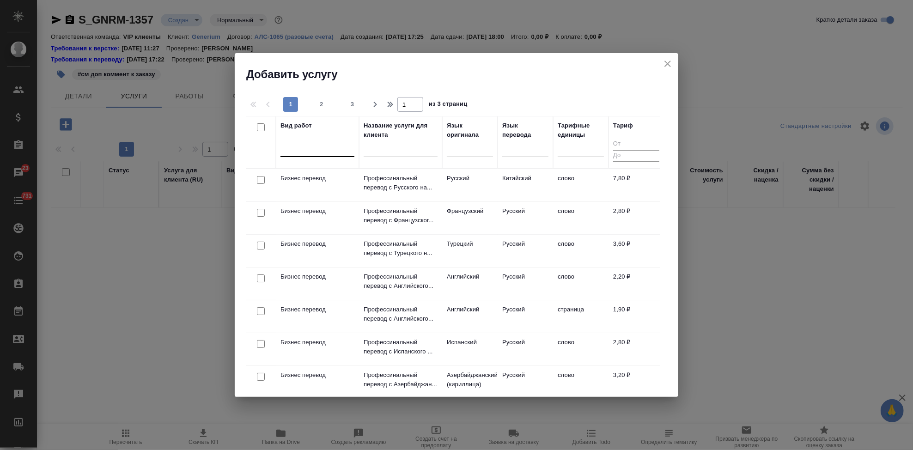
click at [307, 153] on div at bounding box center [318, 147] width 74 height 13
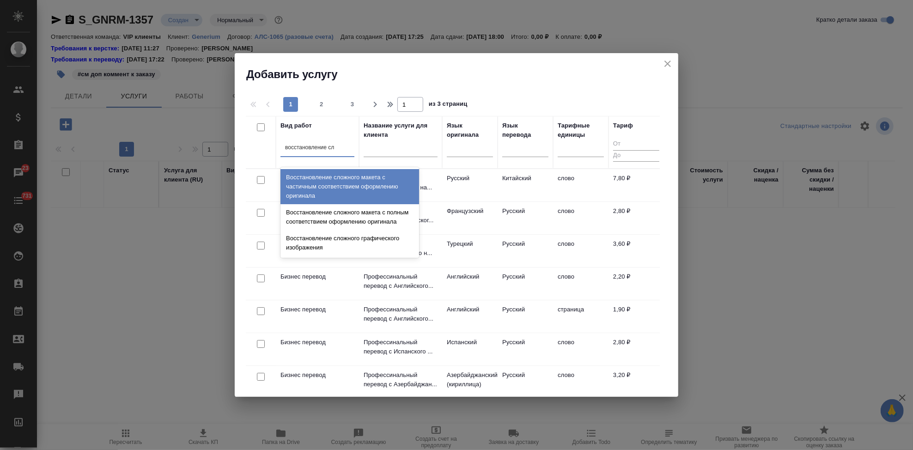
type input "восстановление сло"
click at [354, 191] on div "Восстановление сложного макета с частичным соответствием оформлению оригинала" at bounding box center [350, 186] width 139 height 35
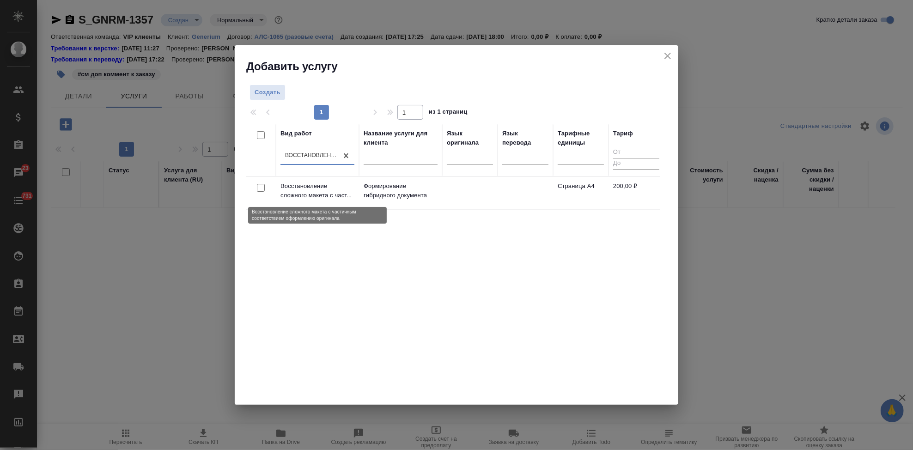
click at [354, 191] on p "Восстановление сложного макета с част..." at bounding box center [318, 191] width 74 height 18
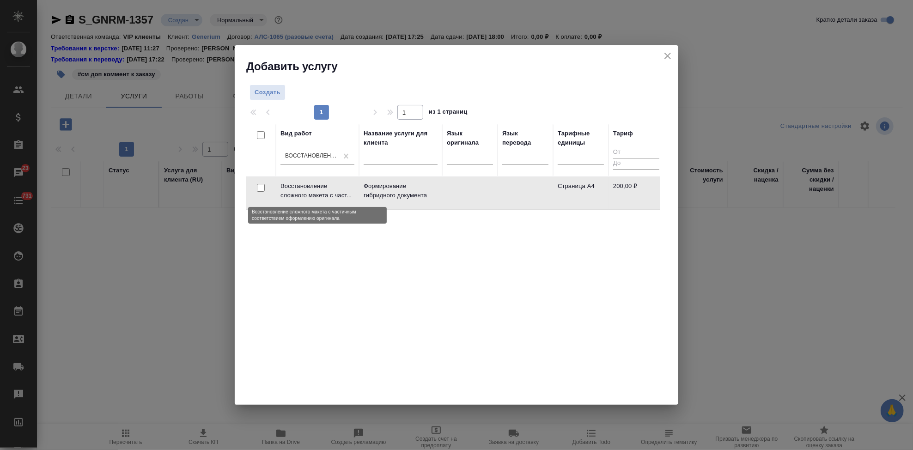
click at [354, 191] on p "Восстановление сложного макета с част..." at bounding box center [318, 191] width 74 height 18
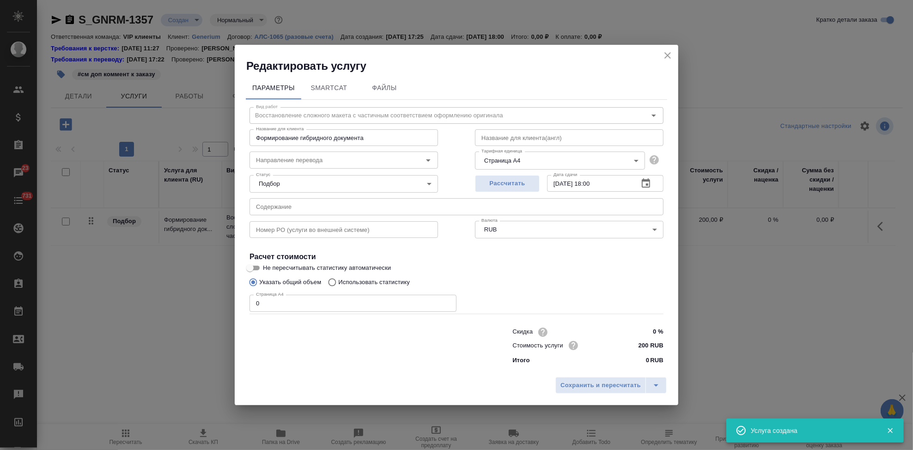
click at [299, 200] on input "text" at bounding box center [457, 206] width 414 height 17
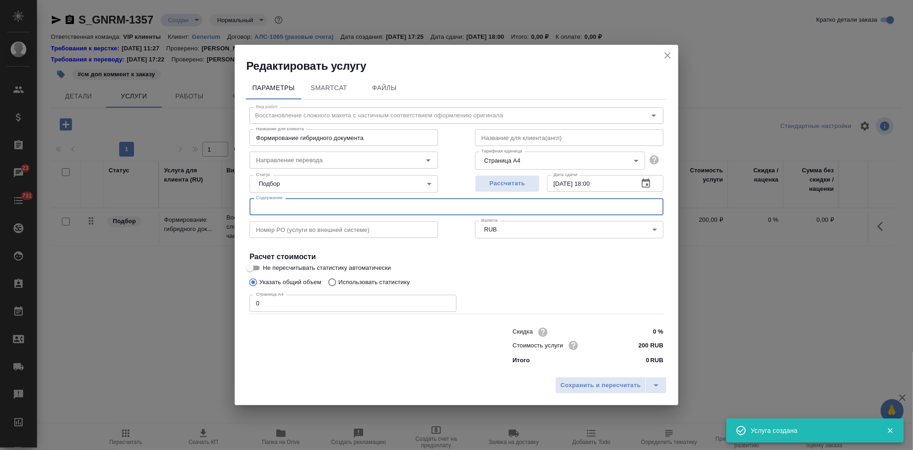
paste input "Перевод с русского на английский язык_досье на серию Лантесенс"
type input "Перевод с русского на английский язык_досье на серию Лантесенс"
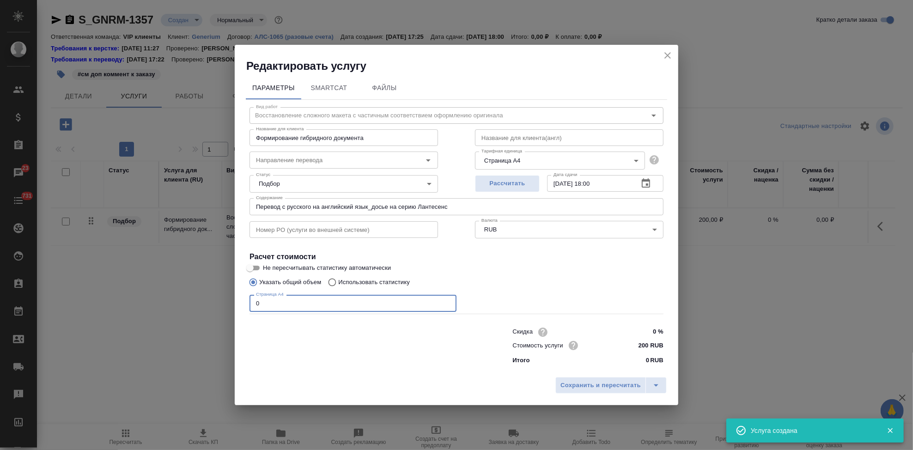
click at [291, 304] on input "0" at bounding box center [353, 303] width 207 height 17
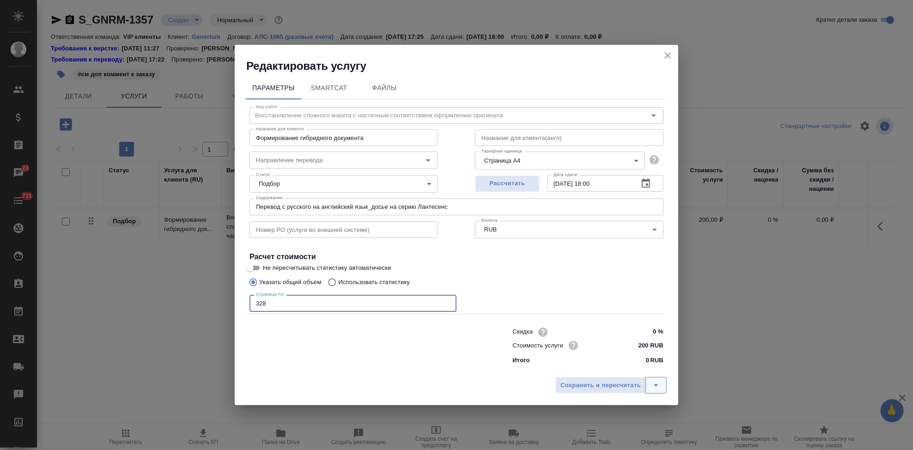
type input "328"
click at [655, 380] on icon "split button" at bounding box center [656, 385] width 11 height 11
click at [618, 369] on li "Сохранить" at bounding box center [612, 366] width 111 height 15
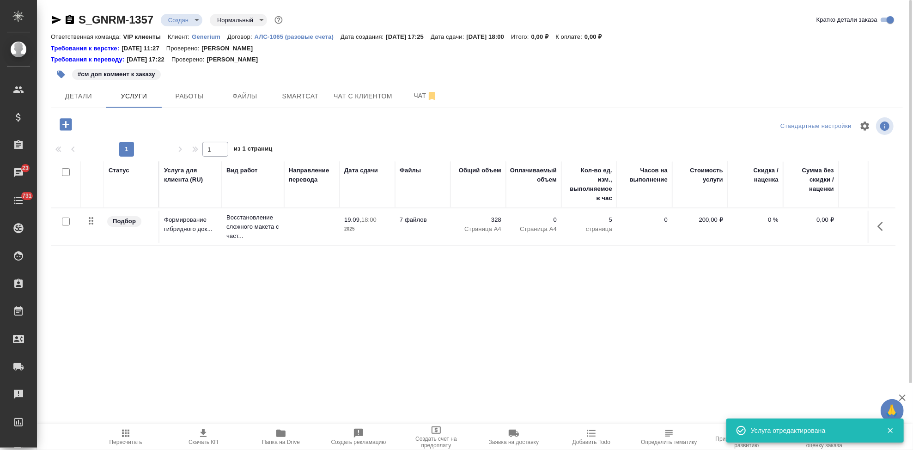
click at [69, 125] on icon "button" at bounding box center [66, 124] width 12 height 12
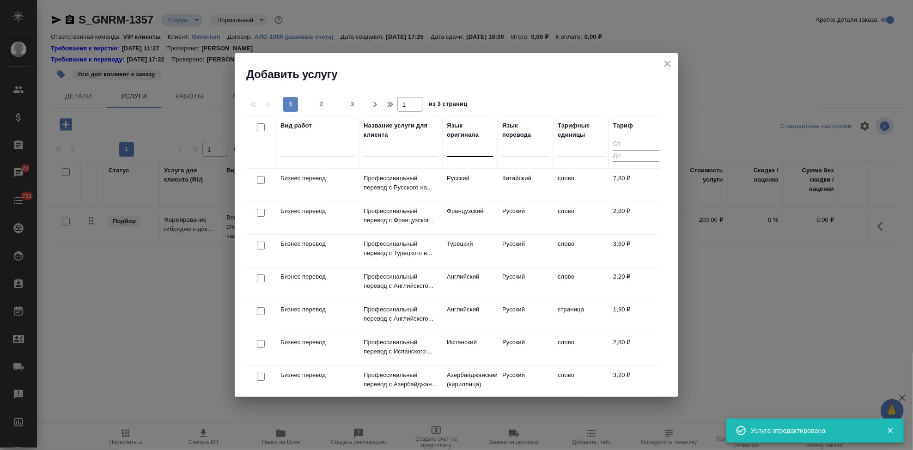
click at [467, 152] on div at bounding box center [470, 147] width 46 height 13
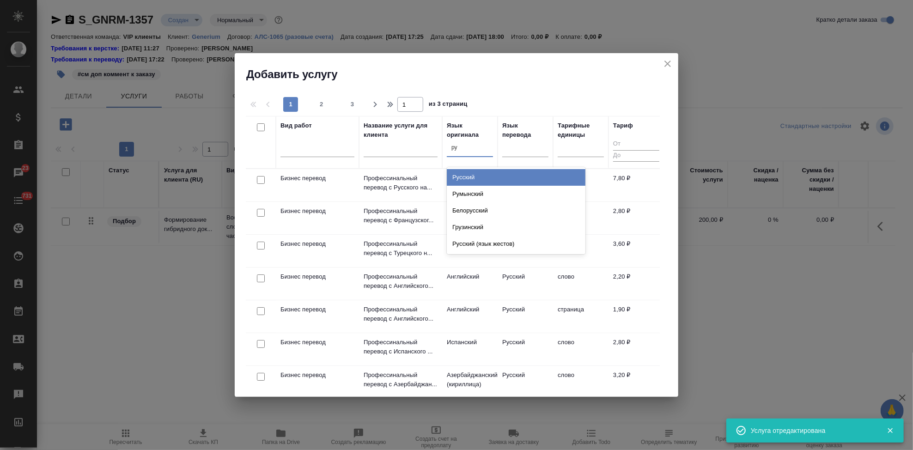
type input "рус"
click at [482, 179] on div "Русский" at bounding box center [516, 177] width 139 height 17
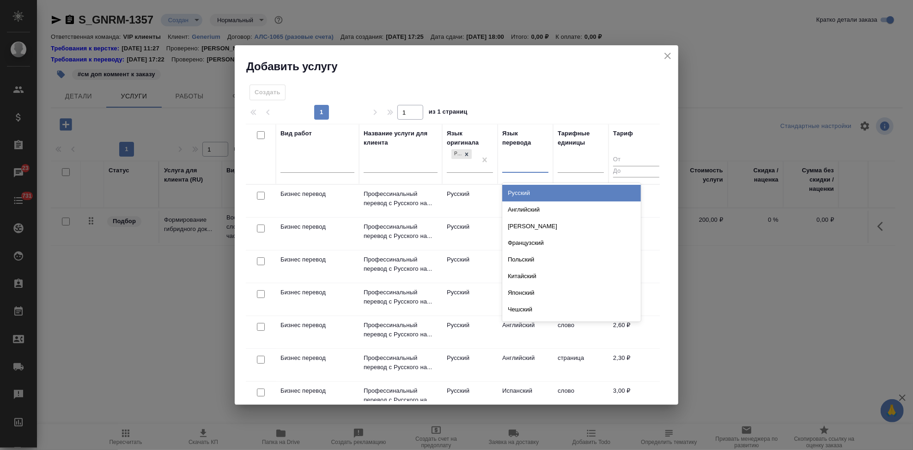
click at [510, 166] on div at bounding box center [526, 163] width 46 height 13
type input "[PERSON_NAME]"
click at [518, 191] on div "Английский" at bounding box center [572, 193] width 139 height 17
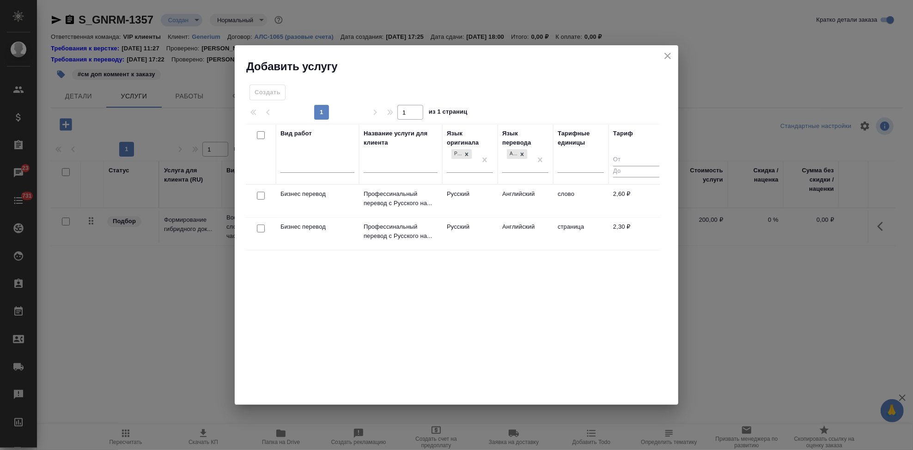
click at [502, 195] on td "Английский" at bounding box center [525, 201] width 55 height 32
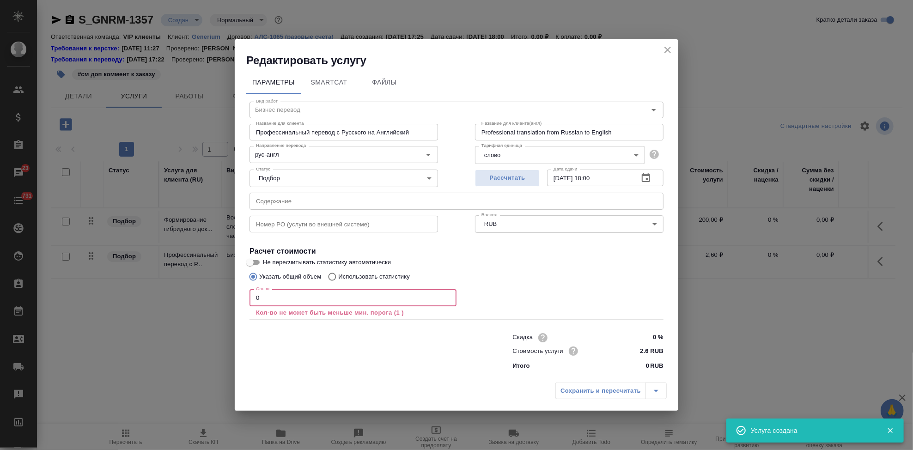
click at [329, 300] on input "0" at bounding box center [353, 297] width 207 height 17
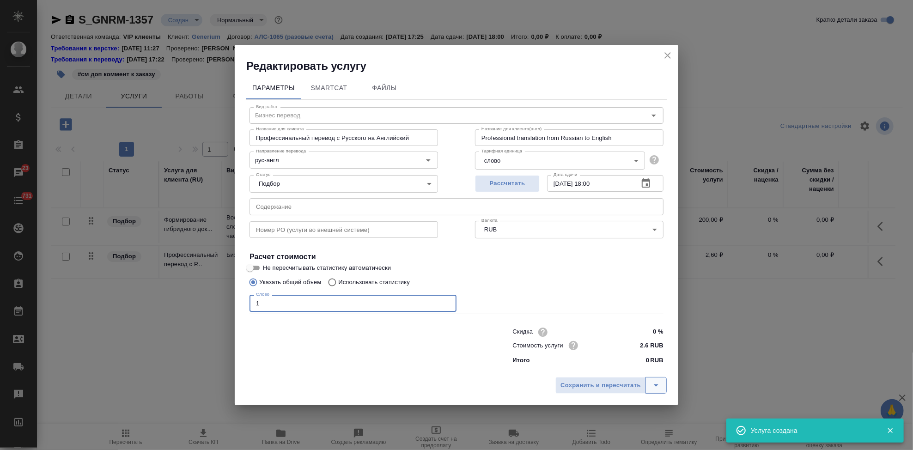
type input "1"
click at [656, 385] on icon "split button" at bounding box center [656, 386] width 5 height 2
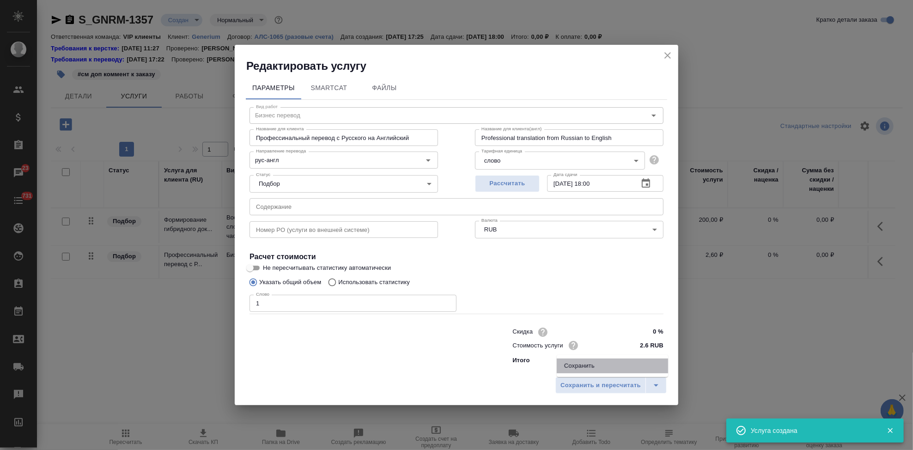
click at [614, 368] on li "Сохранить" at bounding box center [612, 366] width 111 height 15
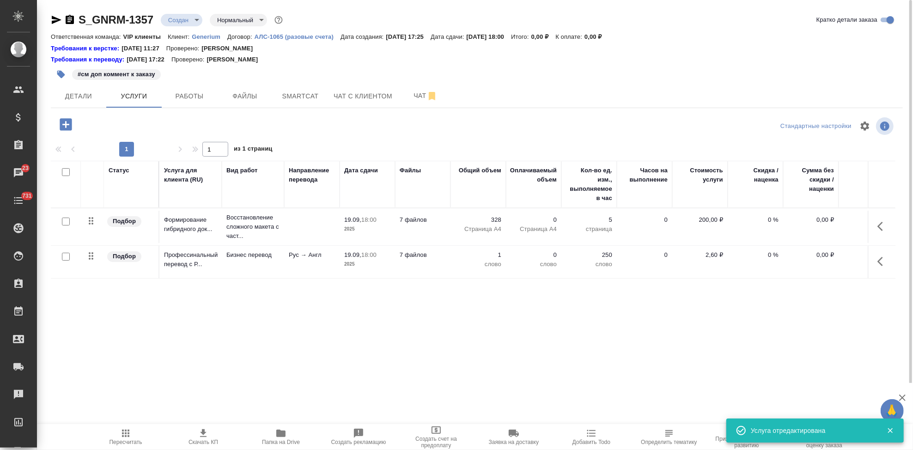
click at [62, 256] on input "checkbox" at bounding box center [66, 257] width 8 height 8
checkbox input "true"
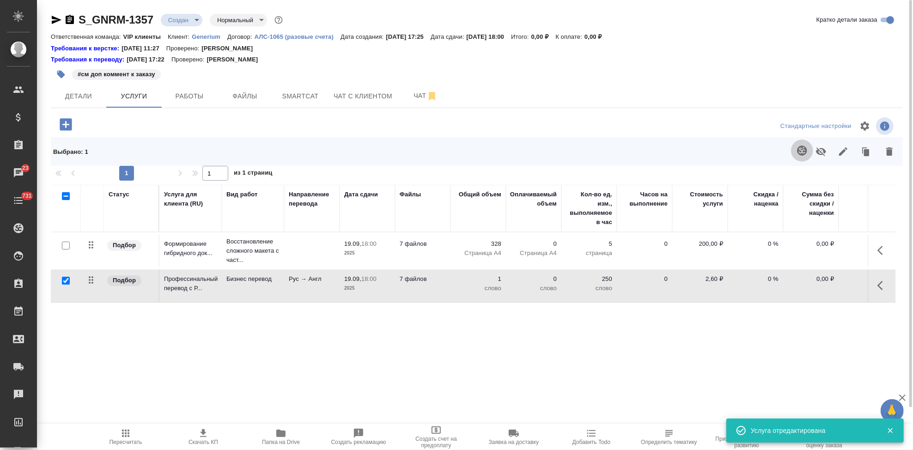
click at [802, 150] on icon "button" at bounding box center [802, 150] width 11 height 11
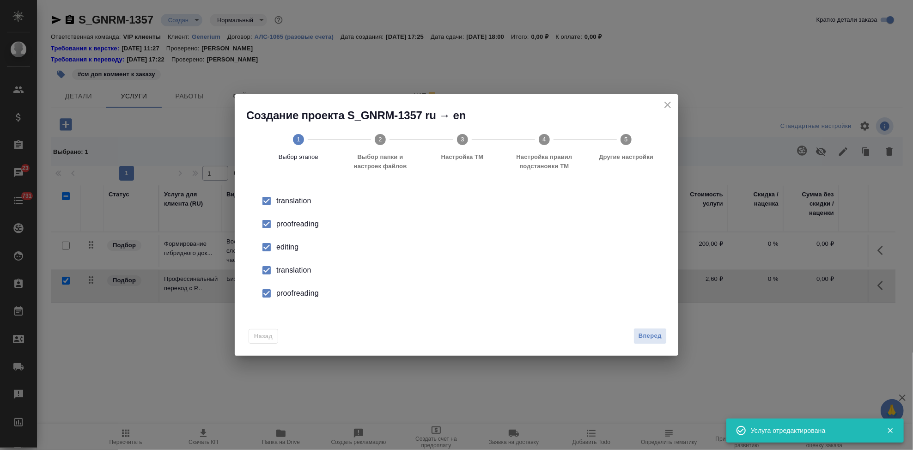
click at [267, 248] on input "checkbox" at bounding box center [266, 247] width 19 height 19
click at [270, 271] on input "checkbox" at bounding box center [266, 270] width 19 height 19
click at [268, 291] on input "checkbox" at bounding box center [266, 293] width 19 height 19
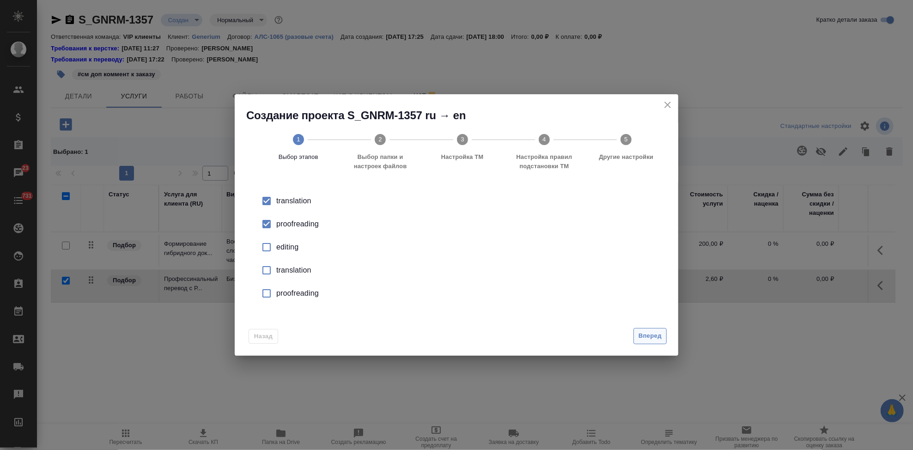
click at [641, 331] on span "Вперед" at bounding box center [650, 336] width 23 height 11
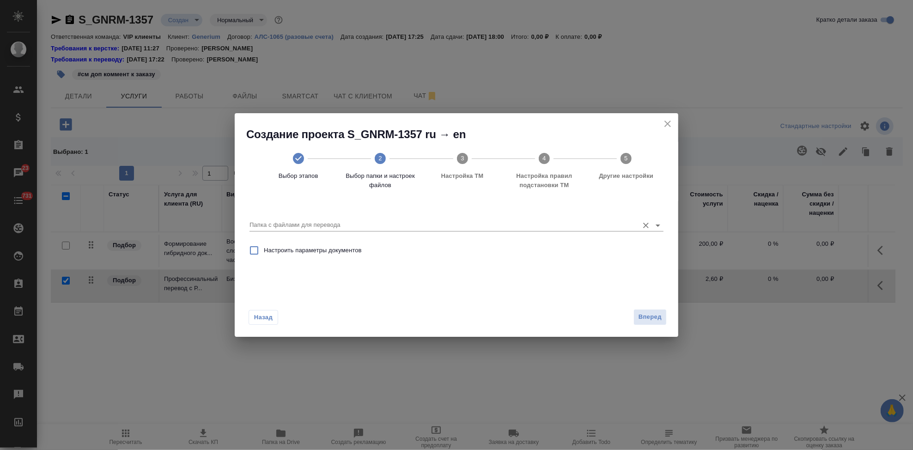
click at [601, 225] on input "Папка с файлами для перевода" at bounding box center [442, 225] width 385 height 11
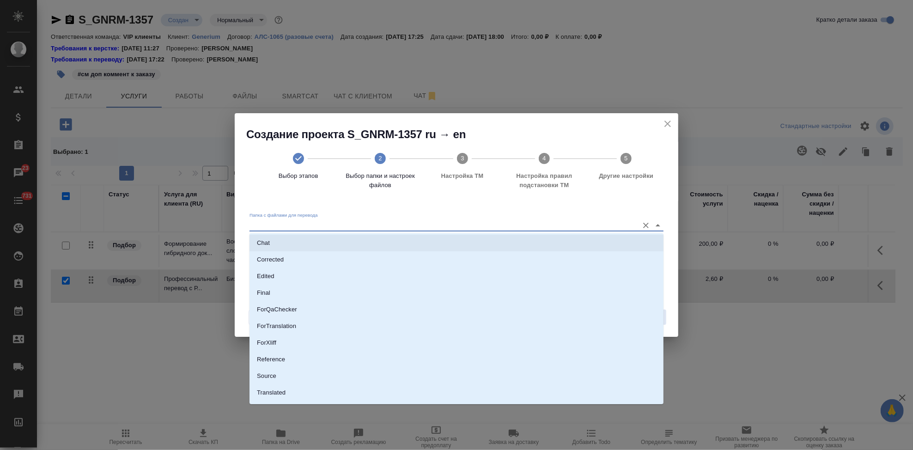
scroll to position [48, 0]
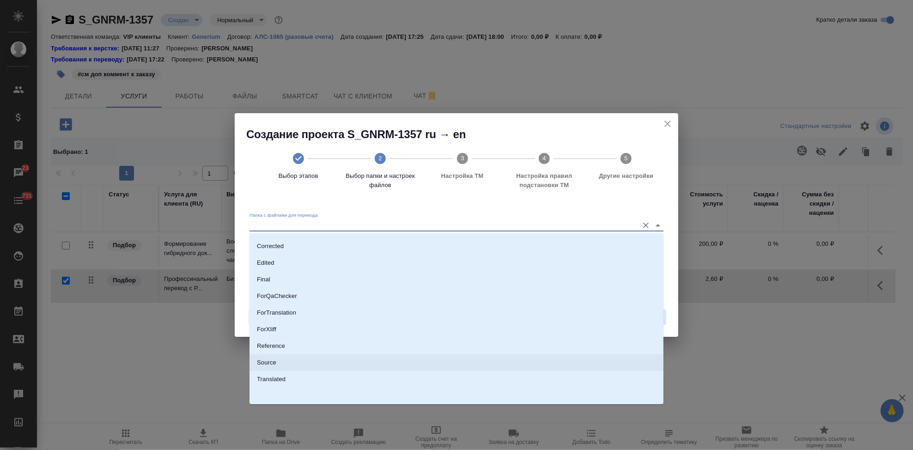
click at [349, 360] on li "Source" at bounding box center [457, 363] width 414 height 17
type input "Source"
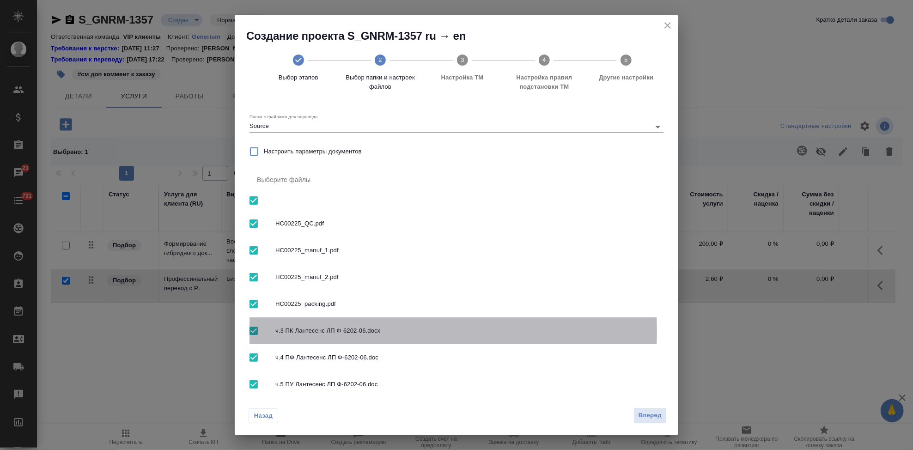
click at [257, 332] on input "checkbox" at bounding box center [253, 330] width 19 height 19
checkbox input "false"
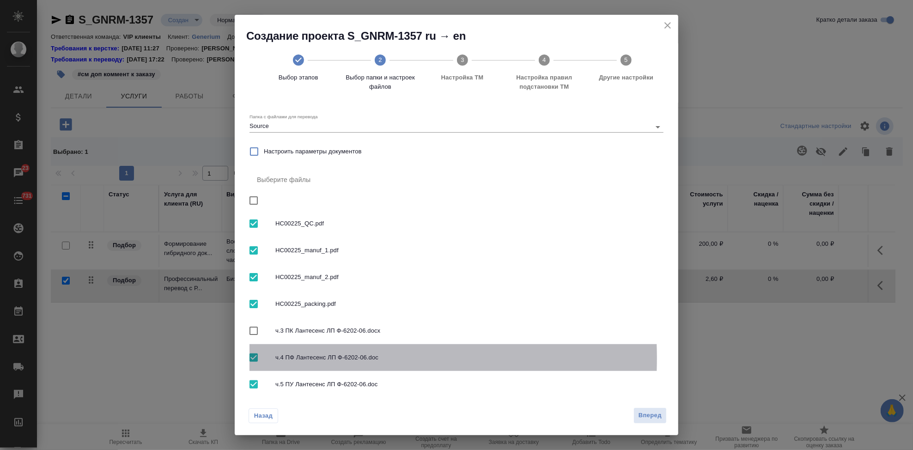
click at [253, 358] on input "checkbox" at bounding box center [253, 357] width 19 height 19
checkbox input "false"
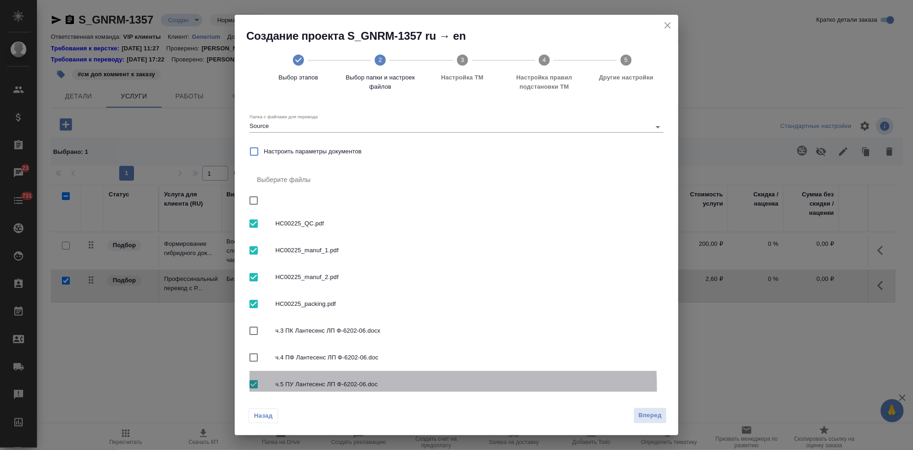
click at [254, 389] on input "checkbox" at bounding box center [253, 384] width 19 height 19
checkbox input "false"
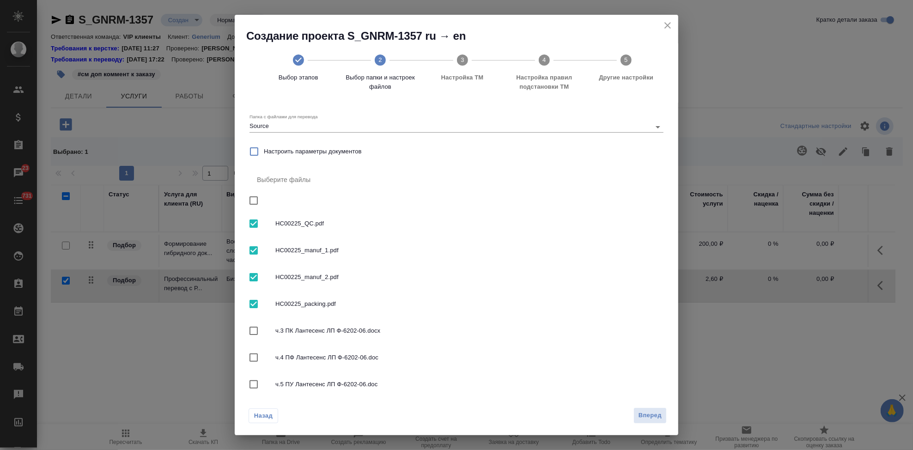
scroll to position [17, 0]
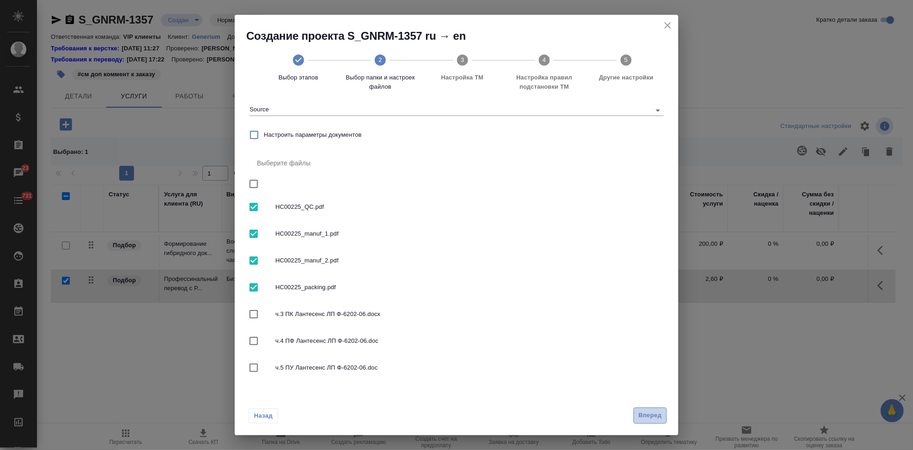
click at [657, 421] on button "Вперед" at bounding box center [650, 416] width 33 height 16
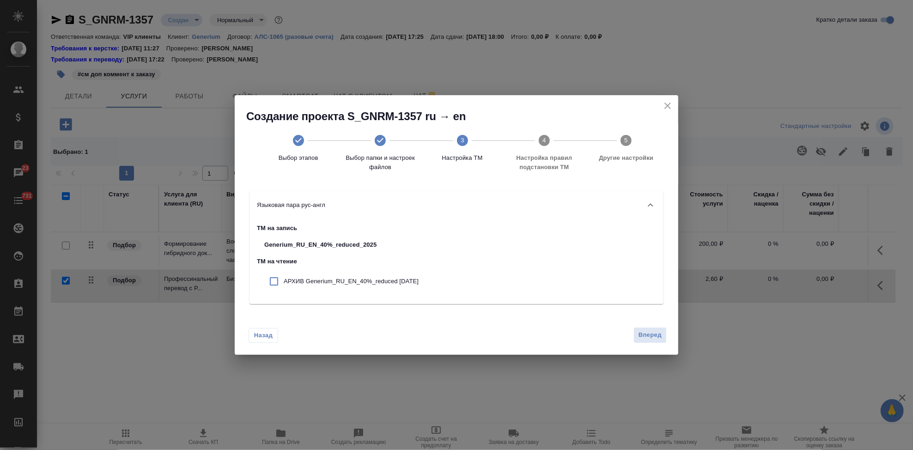
click at [659, 341] on button "Вперед" at bounding box center [650, 335] width 33 height 16
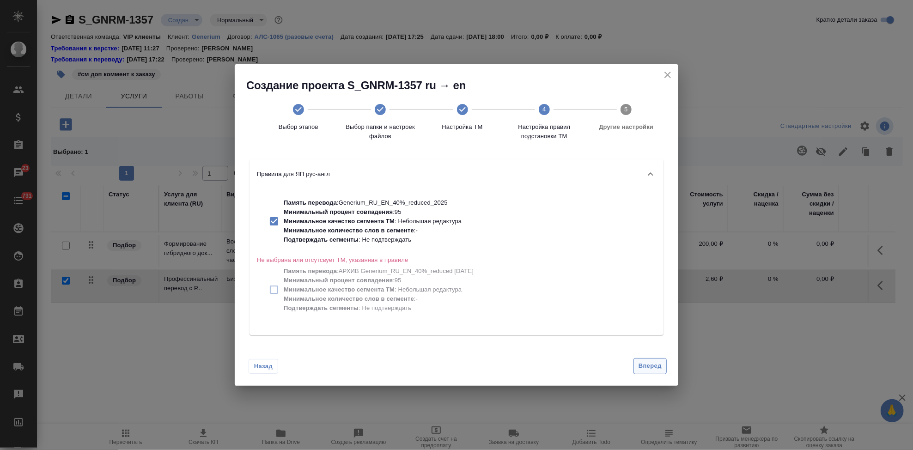
click at [657, 361] on span "Вперед" at bounding box center [650, 366] width 23 height 11
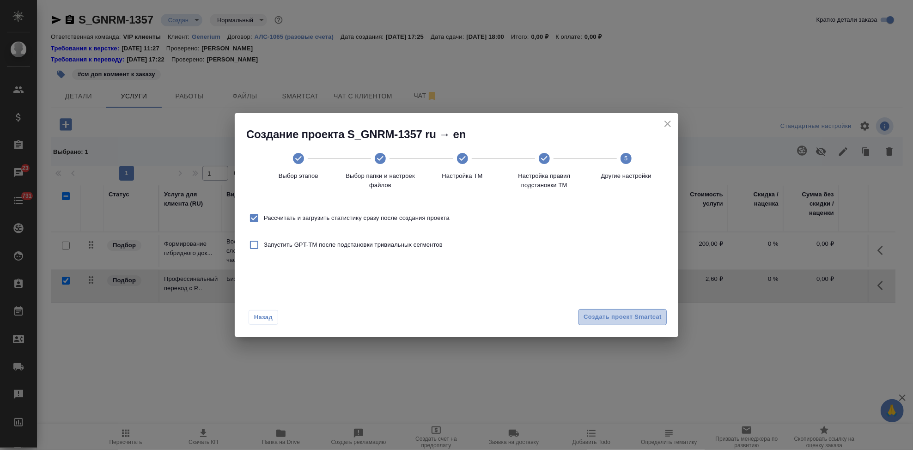
click at [633, 313] on span "Создать проект Smartcat" at bounding box center [623, 317] width 78 height 11
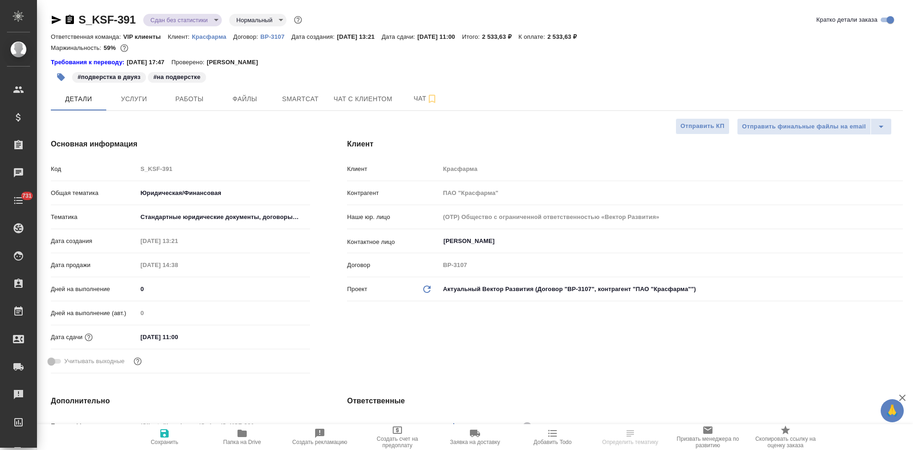
select select "RU"
click at [249, 434] on span "Папка на Drive" at bounding box center [242, 437] width 67 height 18
select select "RU"
type textarea "x"
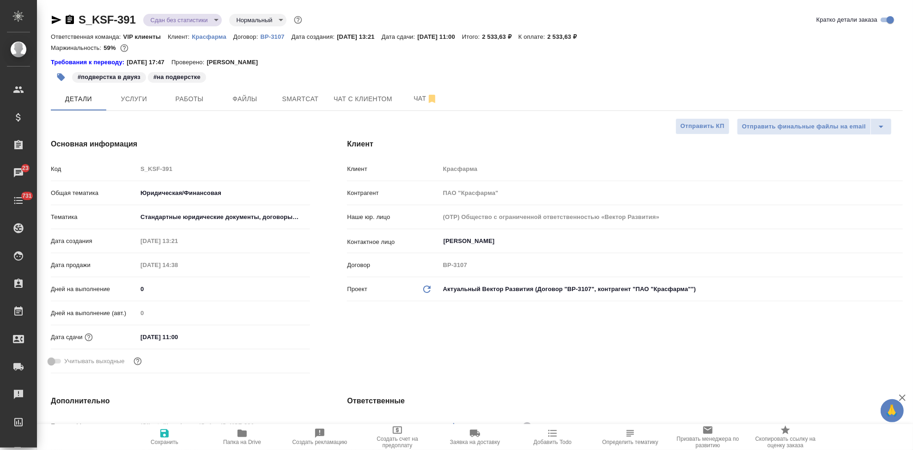
type textarea "x"
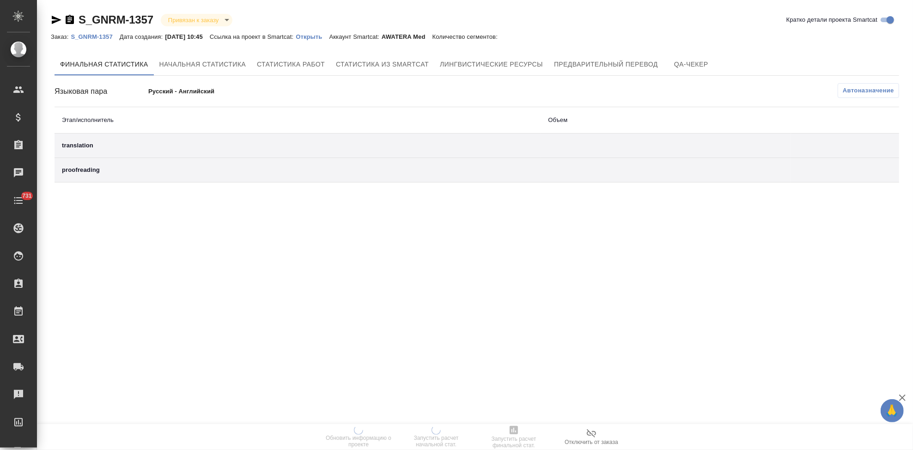
click at [327, 37] on p "Открыть" at bounding box center [312, 36] width 33 height 7
